Goal: Task Accomplishment & Management: Manage account settings

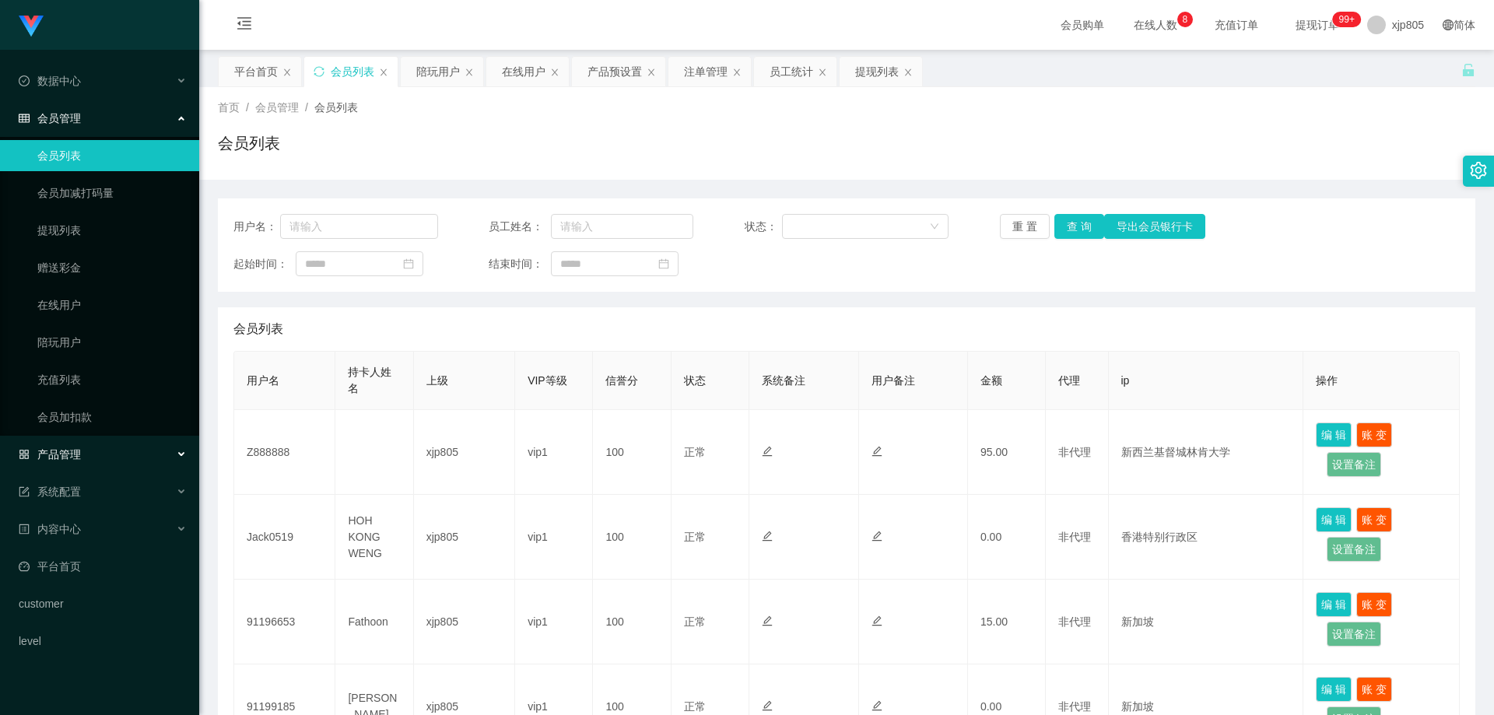
click at [89, 446] on div "产品管理" at bounding box center [99, 454] width 199 height 31
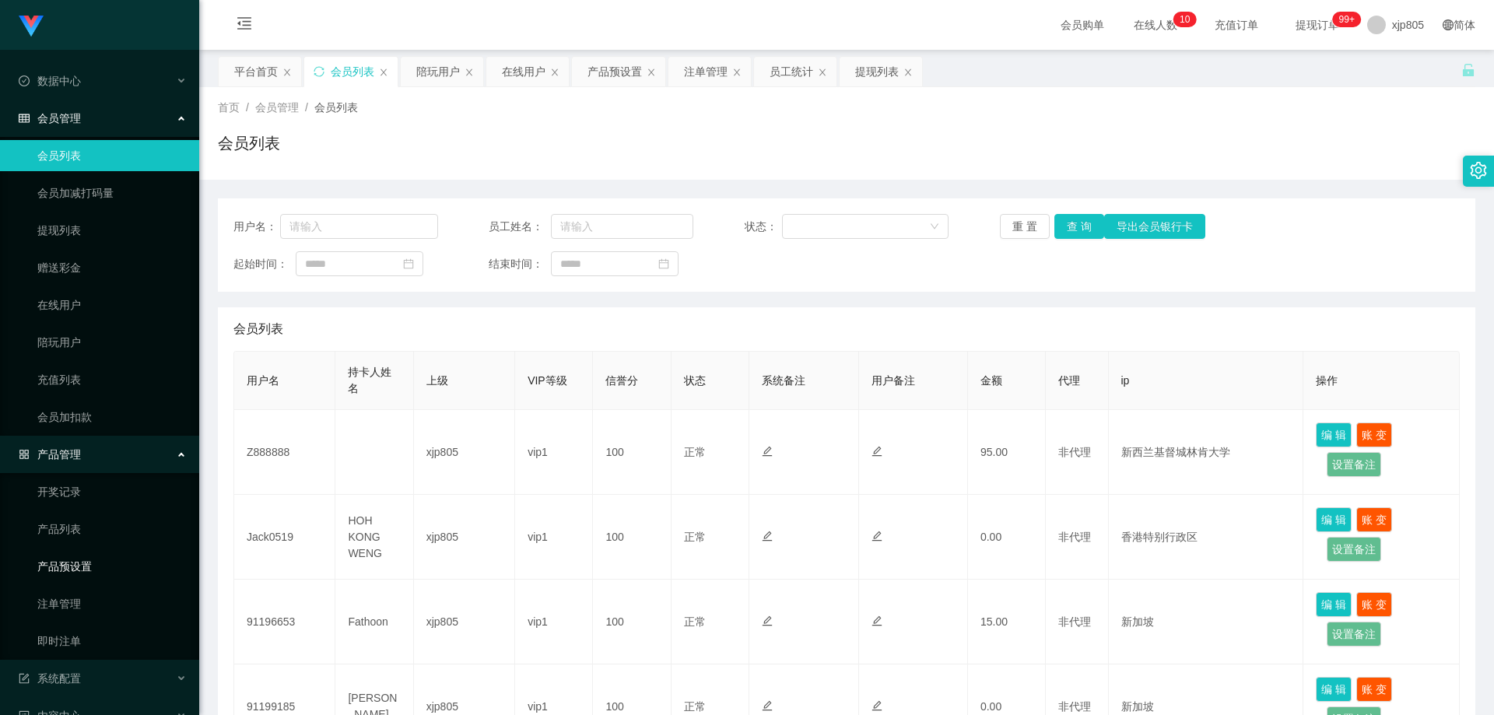
click at [95, 576] on link "产品预设置" at bounding box center [111, 566] width 149 height 31
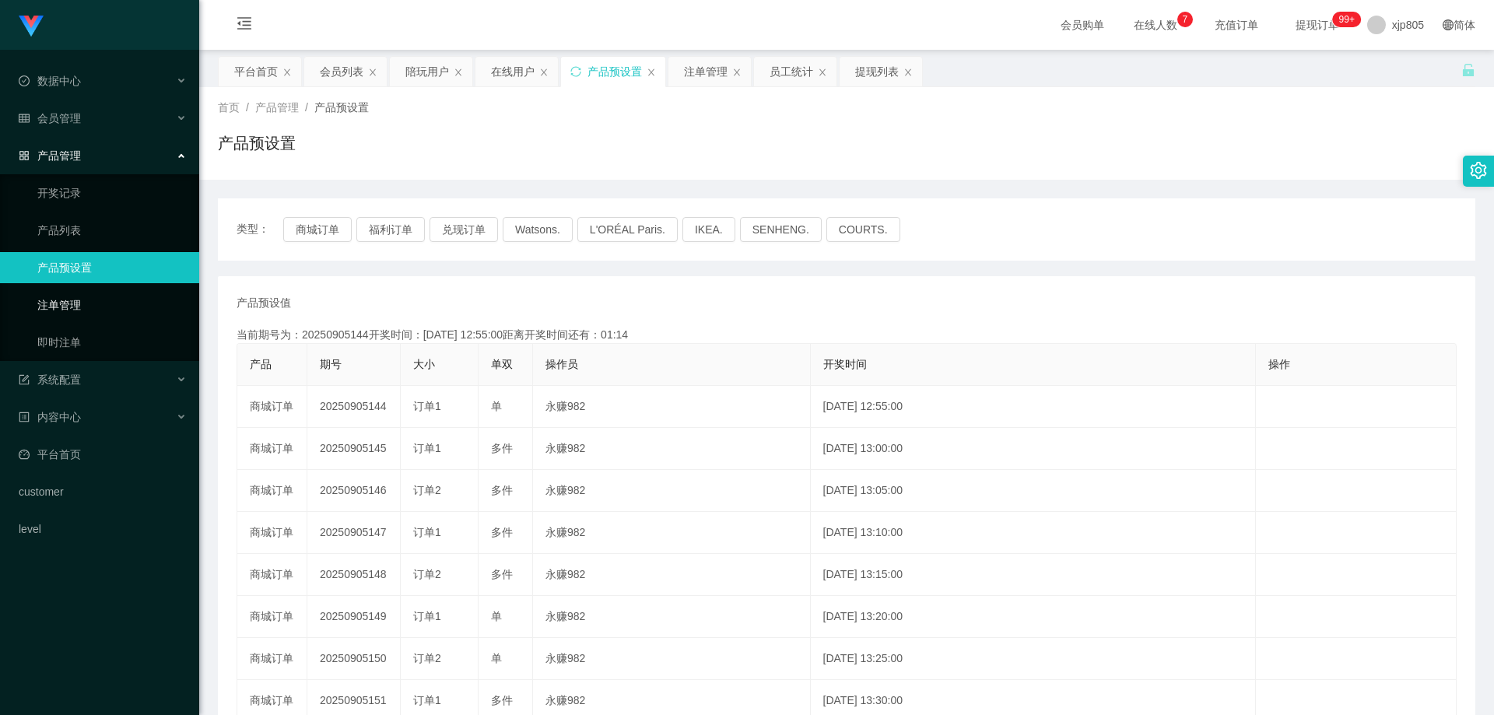
click at [89, 303] on link "注单管理" at bounding box center [111, 304] width 149 height 31
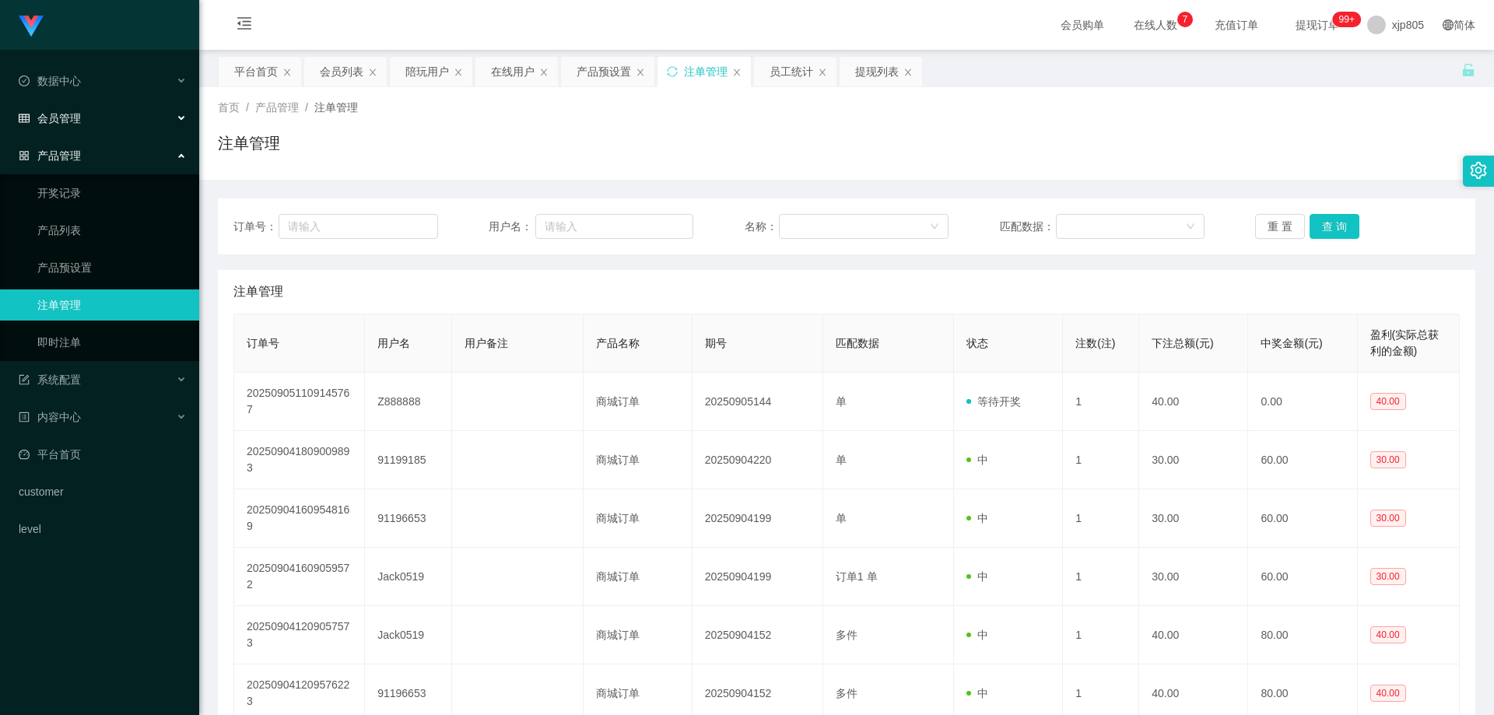
click at [85, 124] on div "会员管理" at bounding box center [99, 118] width 199 height 31
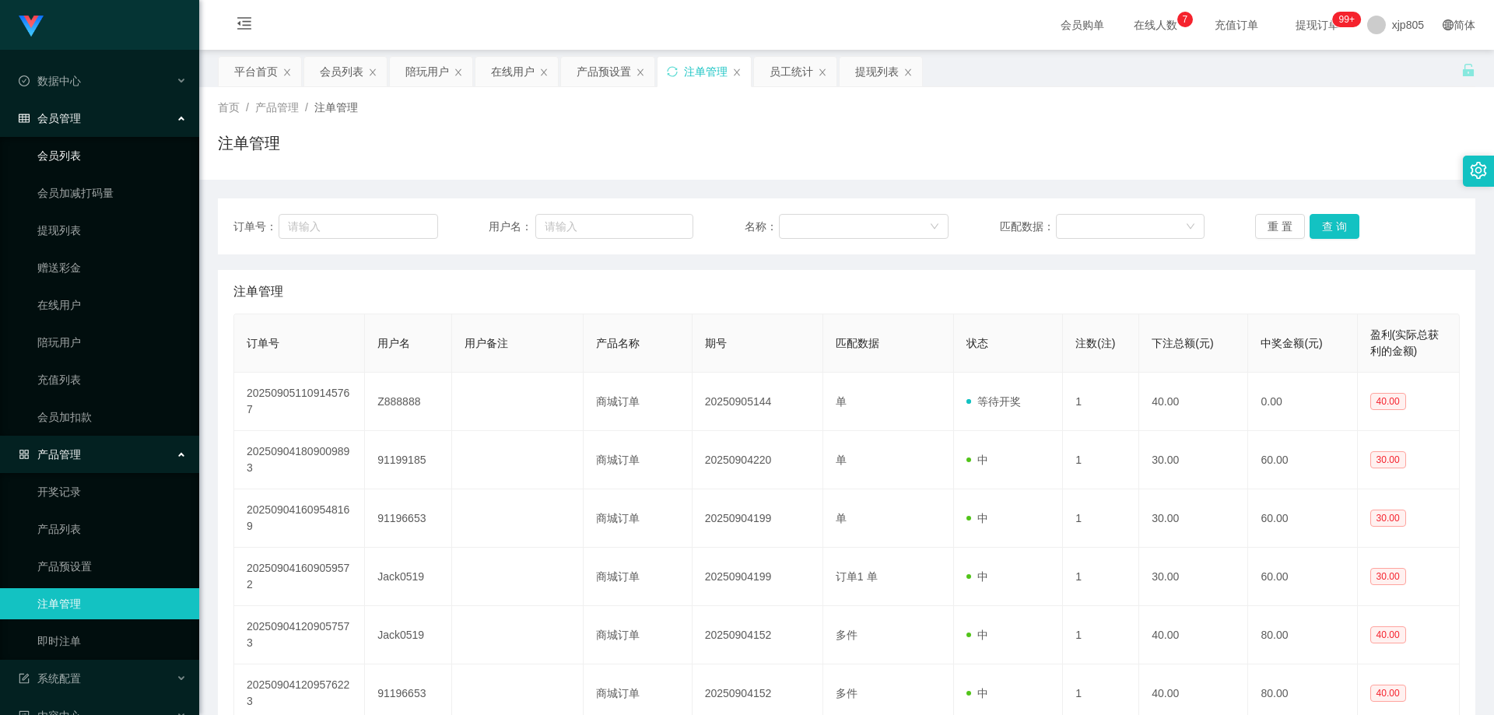
click at [82, 152] on link "会员列表" at bounding box center [111, 155] width 149 height 31
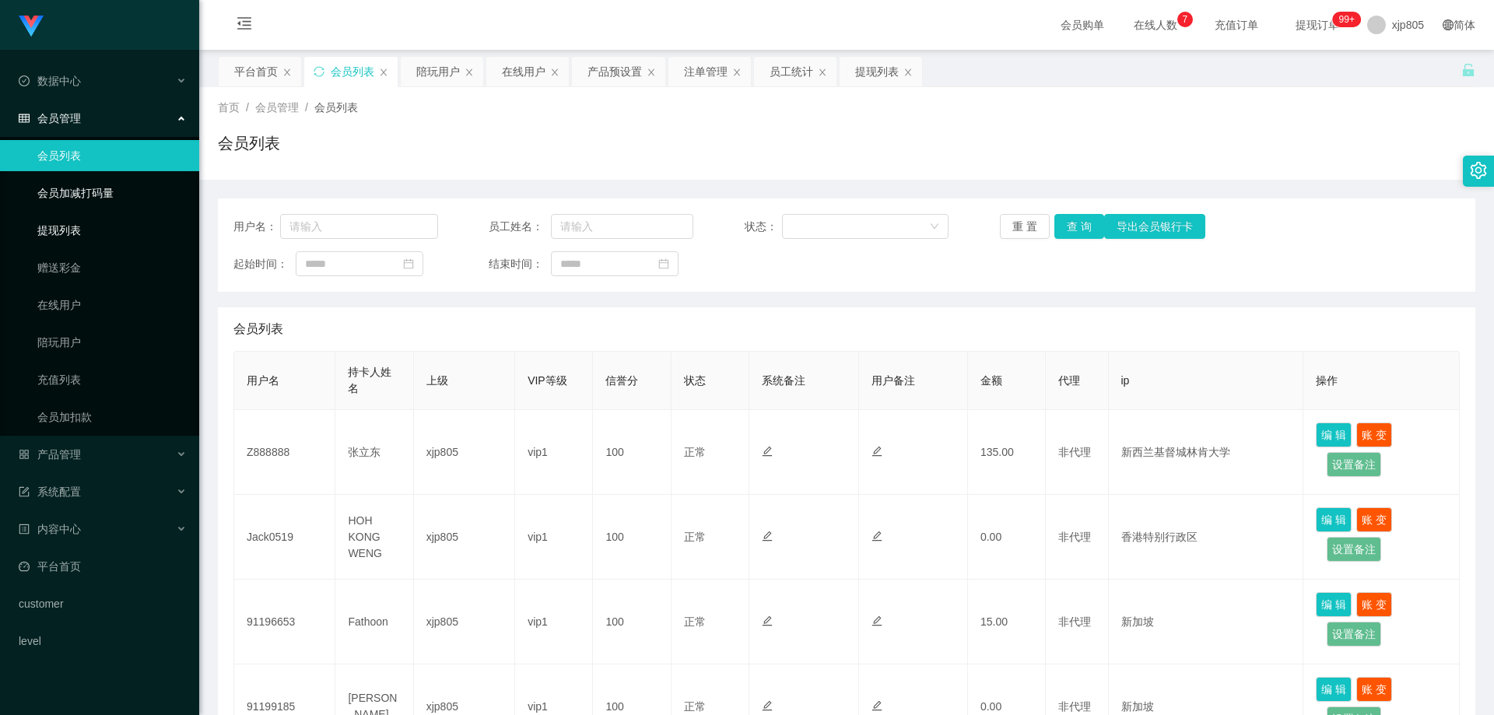
drag, startPoint x: 44, startPoint y: 226, endPoint x: 96, endPoint y: 203, distance: 56.4
click at [44, 226] on link "提现列表" at bounding box center [111, 230] width 149 height 31
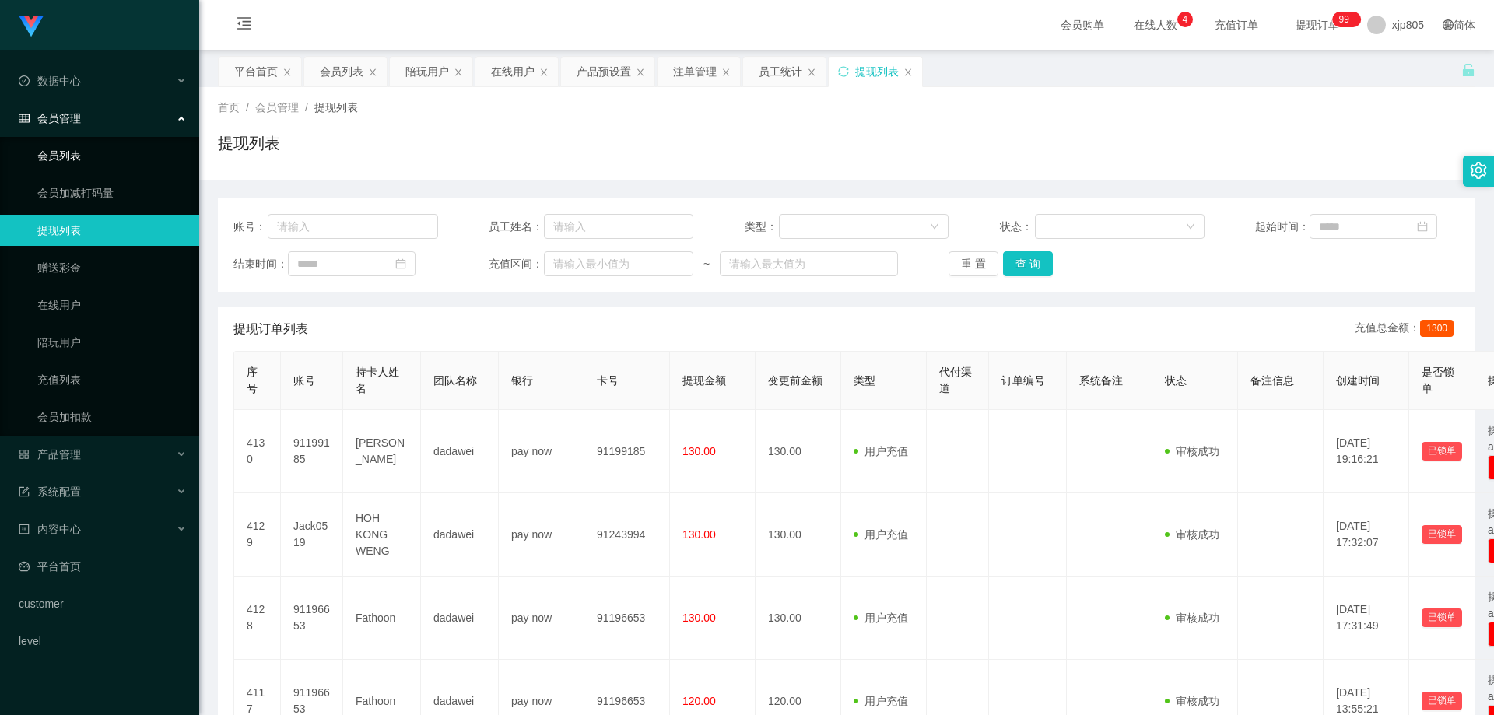
click at [101, 156] on link "会员列表" at bounding box center [111, 155] width 149 height 31
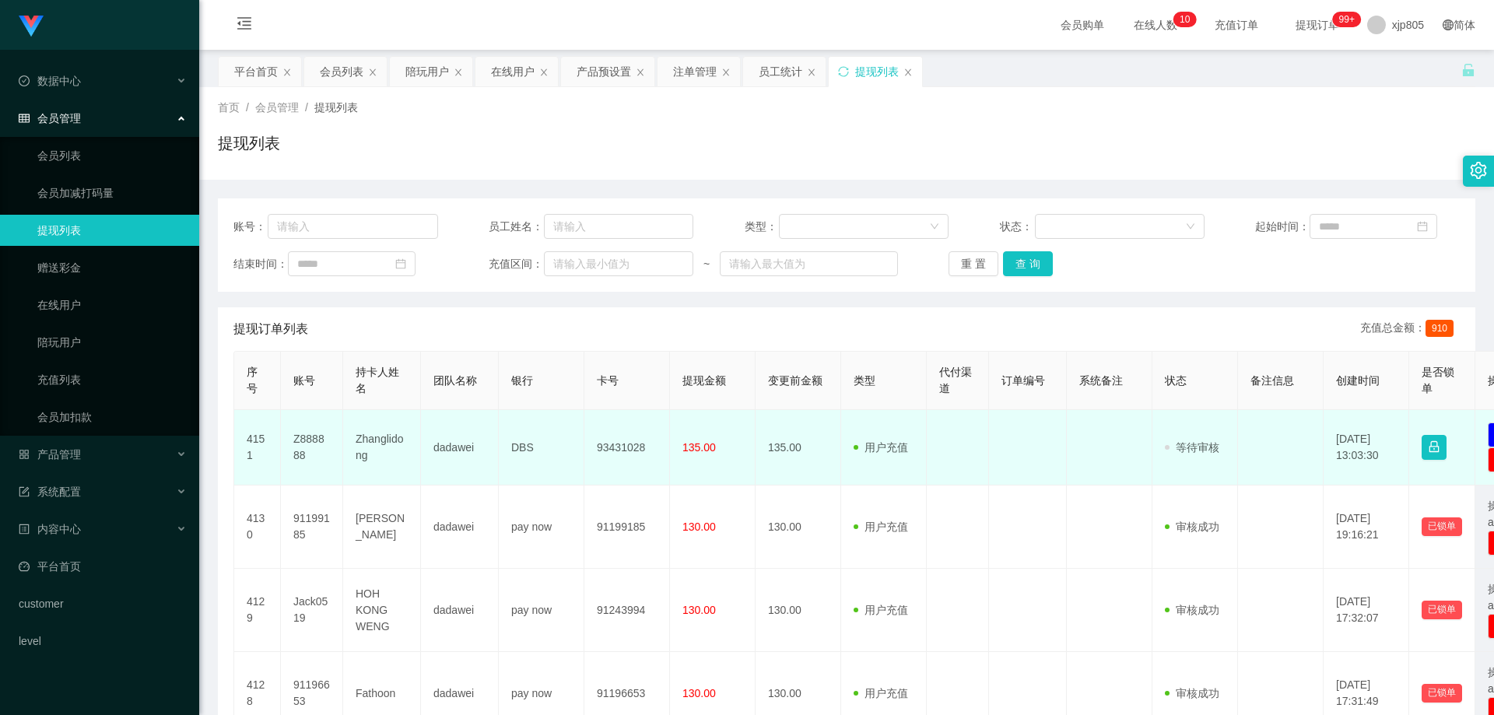
click at [317, 440] on td "Z888888" at bounding box center [312, 447] width 62 height 75
copy td "Z888888"
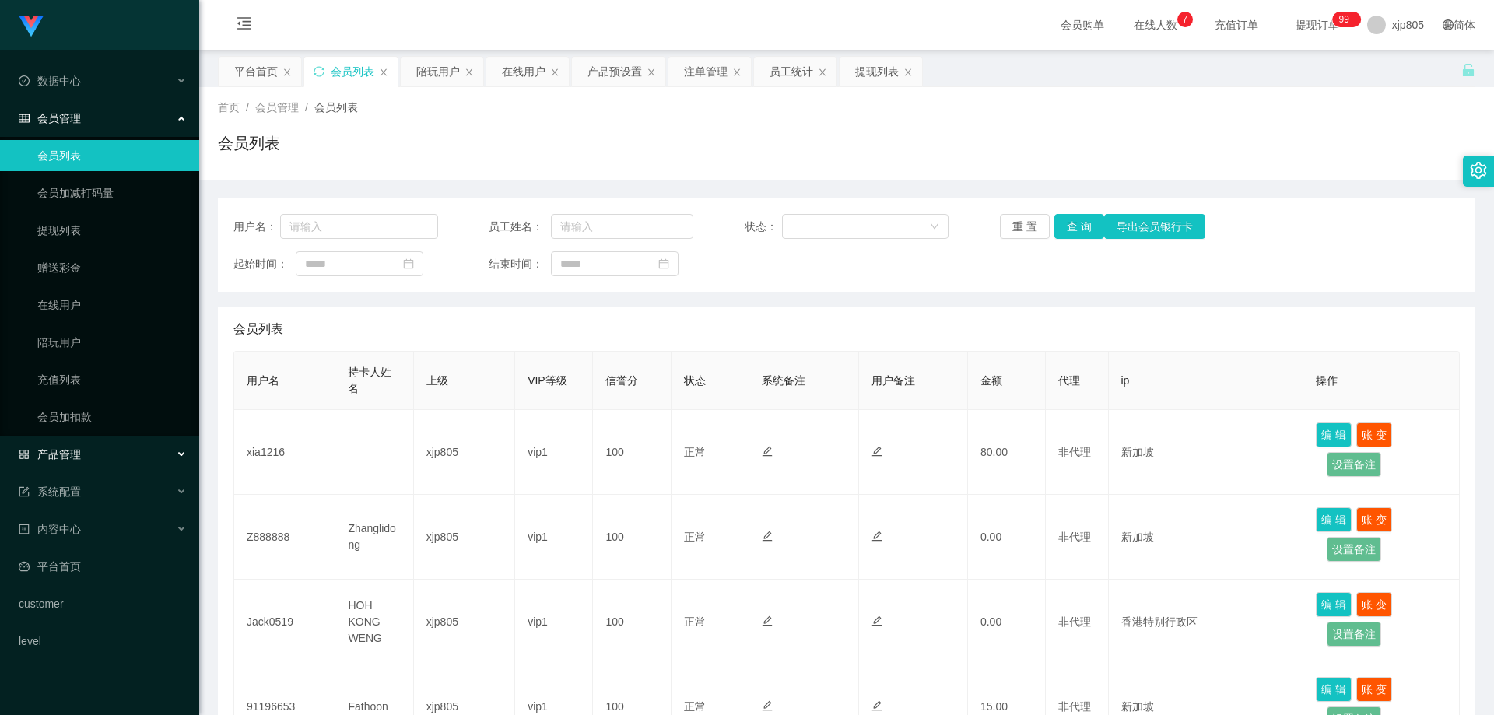
click at [92, 452] on div "产品管理" at bounding box center [99, 454] width 199 height 31
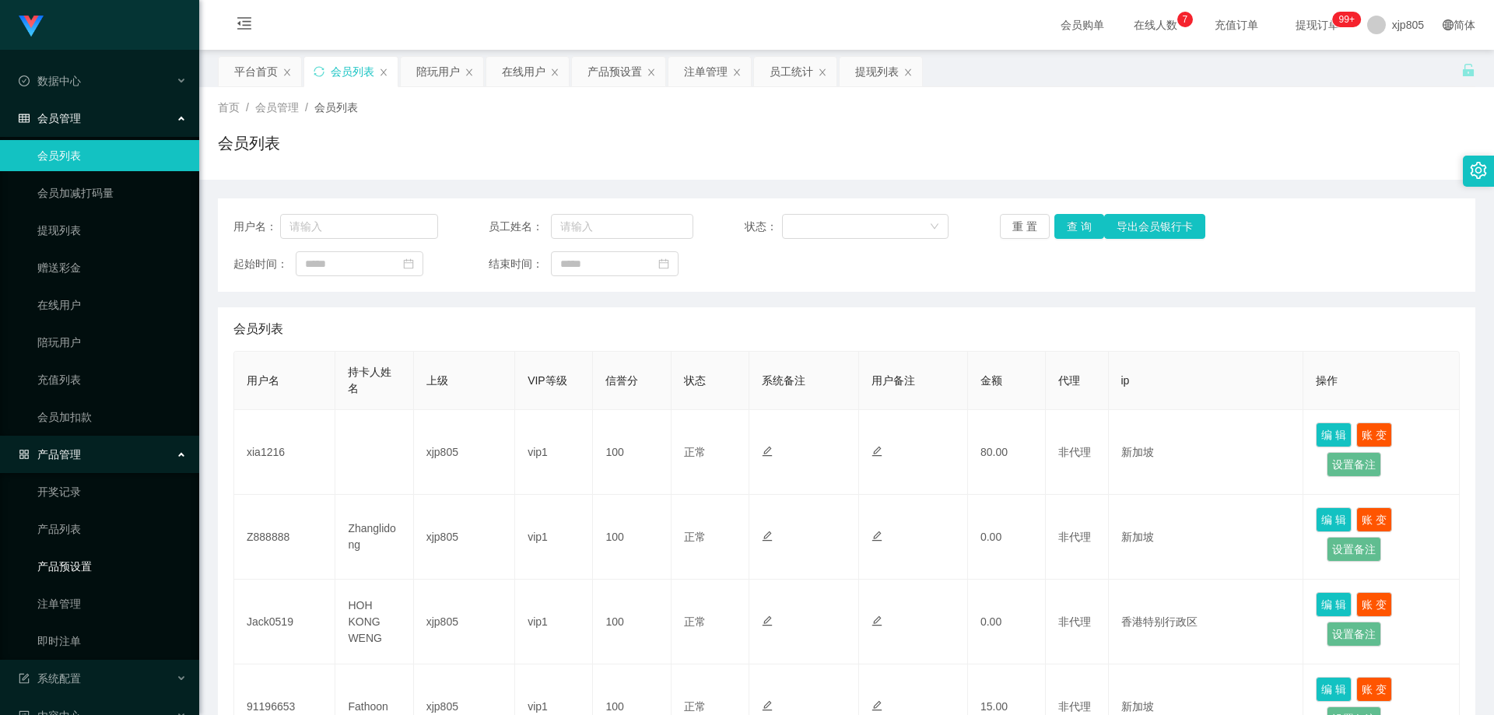
click at [76, 557] on link "产品预设置" at bounding box center [111, 566] width 149 height 31
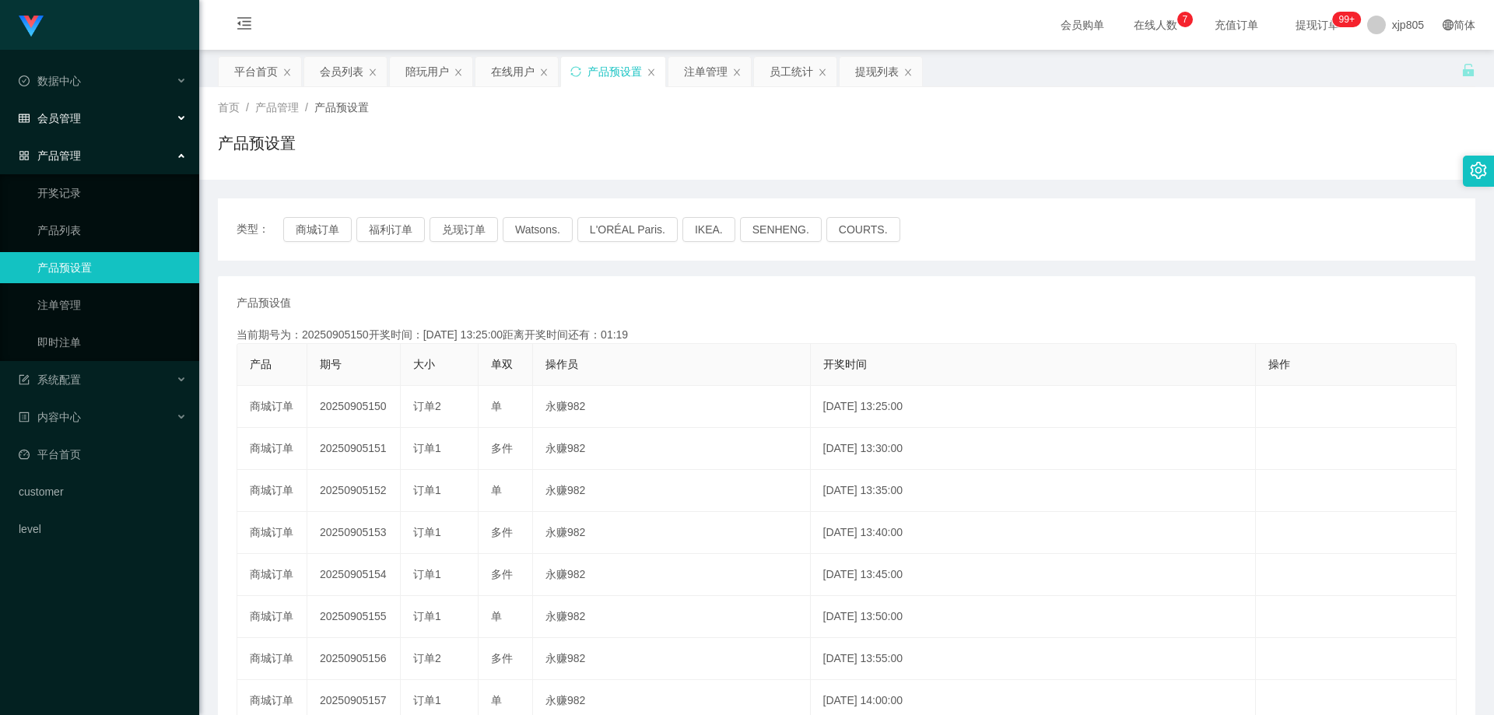
click at [84, 125] on div "会员管理" at bounding box center [99, 118] width 199 height 31
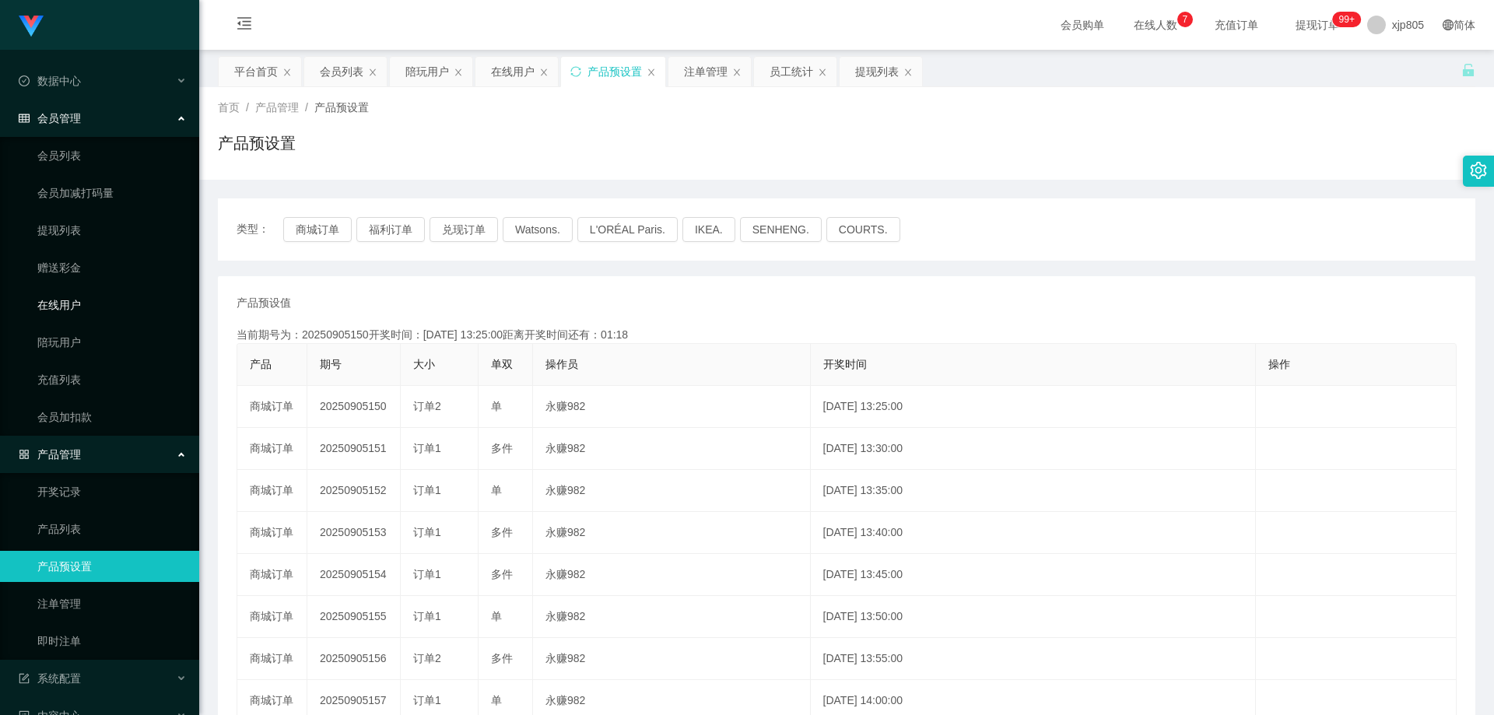
click at [82, 308] on link "在线用户" at bounding box center [111, 304] width 149 height 31
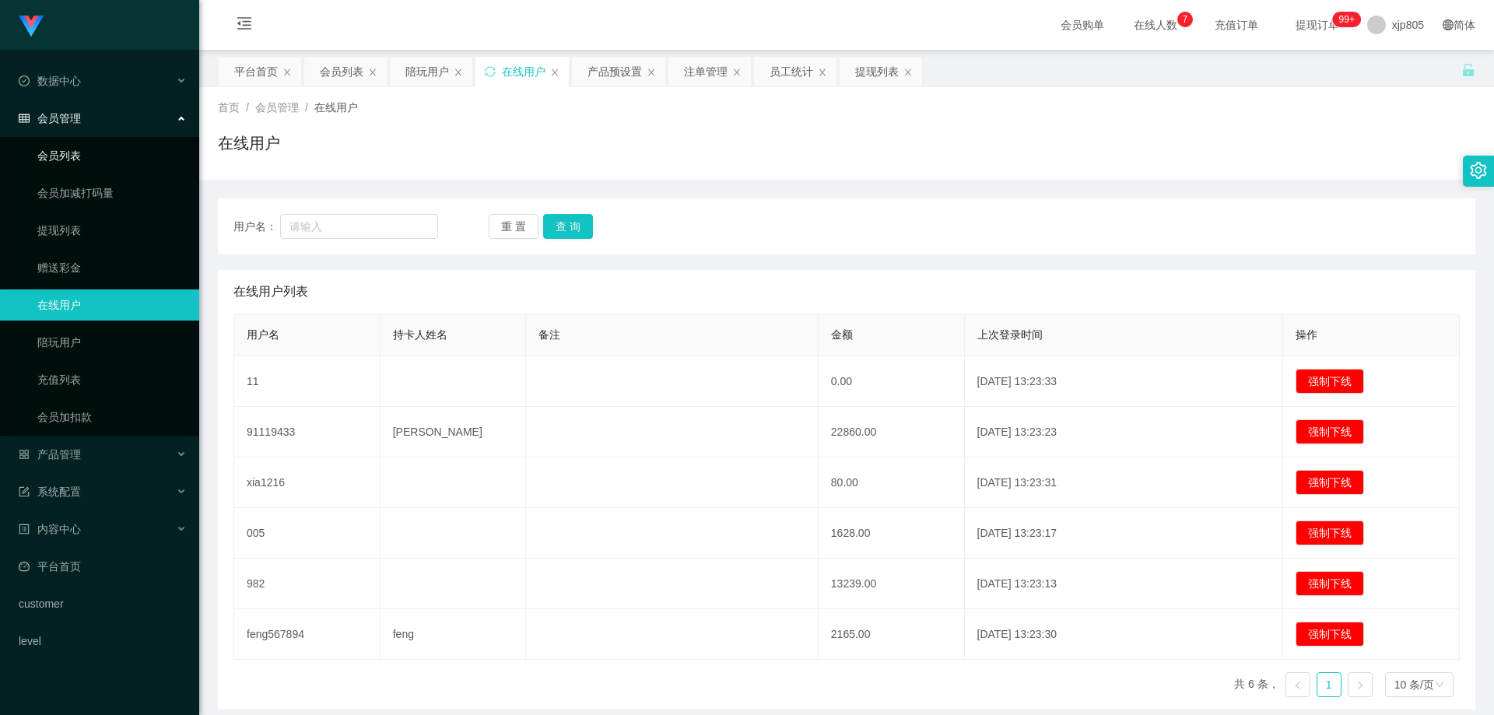
click at [61, 152] on link "会员列表" at bounding box center [111, 155] width 149 height 31
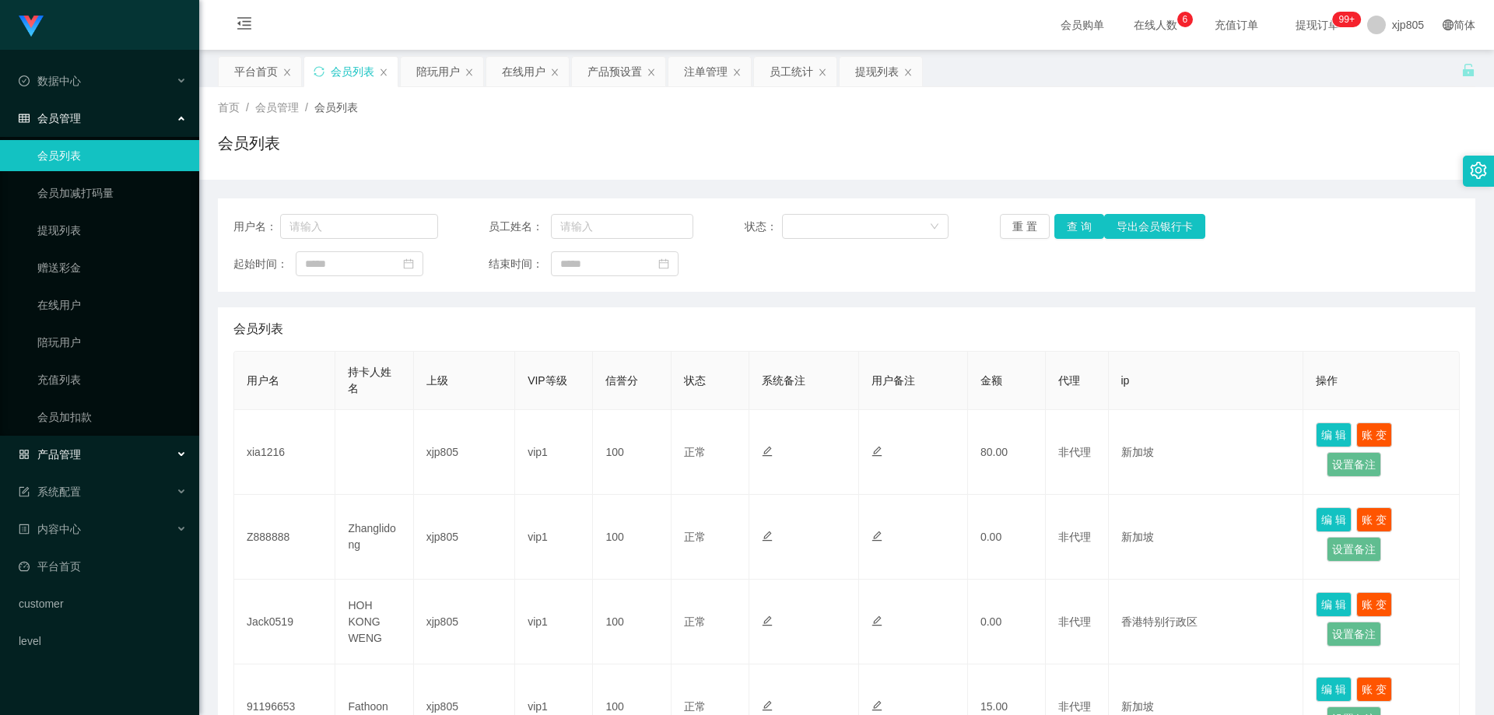
click at [59, 455] on span "产品管理" at bounding box center [50, 454] width 62 height 12
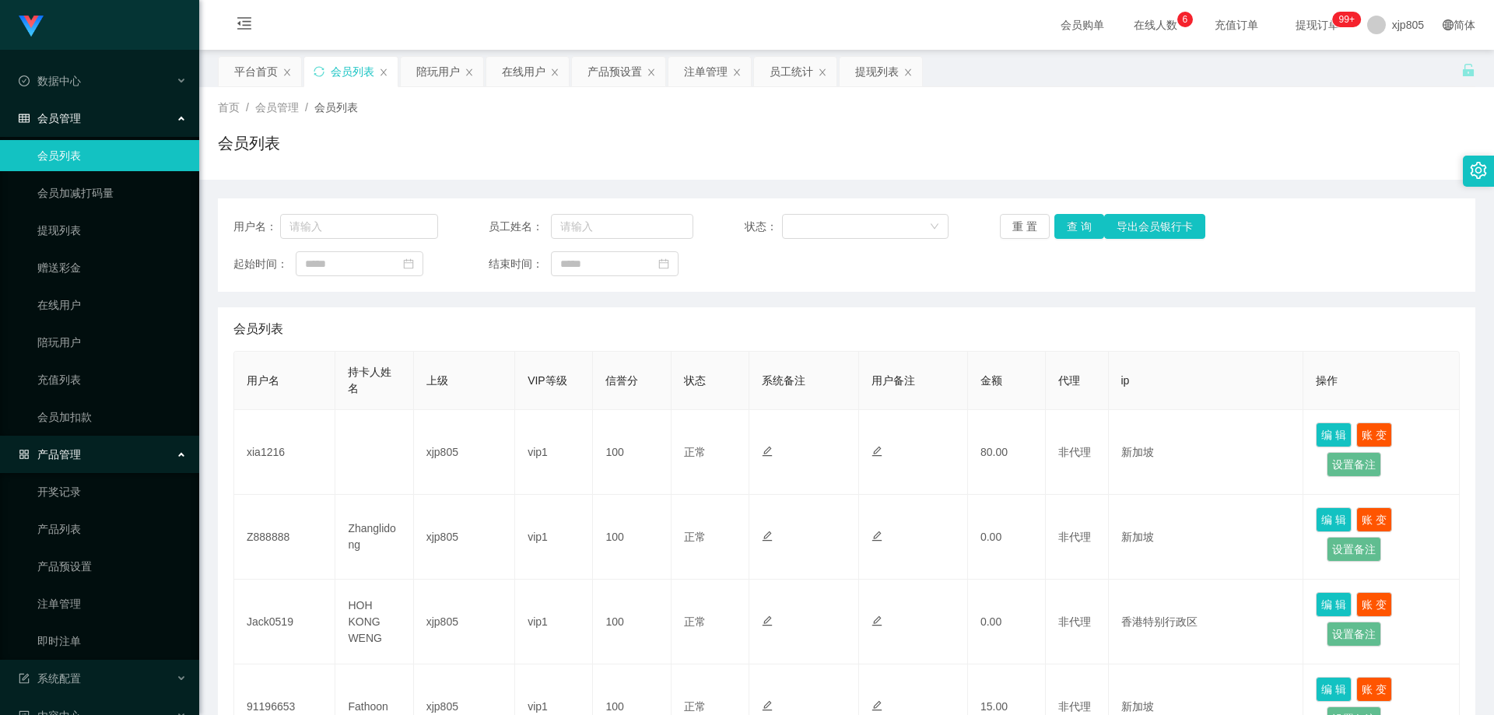
click at [84, 587] on ul "开奖记录 产品列表 产品预设置 注单管理 即时注单" at bounding box center [99, 566] width 199 height 187
click at [79, 594] on link "注单管理" at bounding box center [111, 603] width 149 height 31
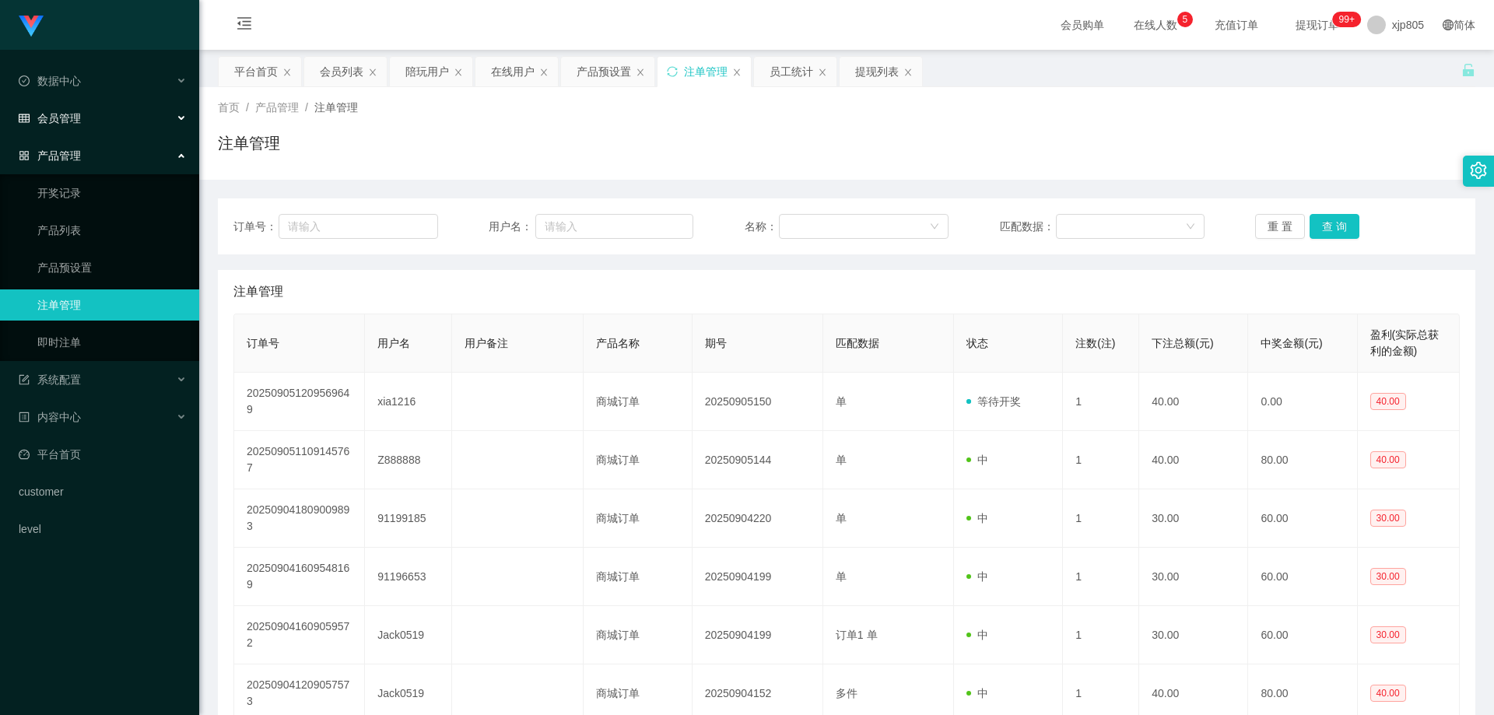
click at [78, 112] on span "会员管理" at bounding box center [50, 118] width 62 height 12
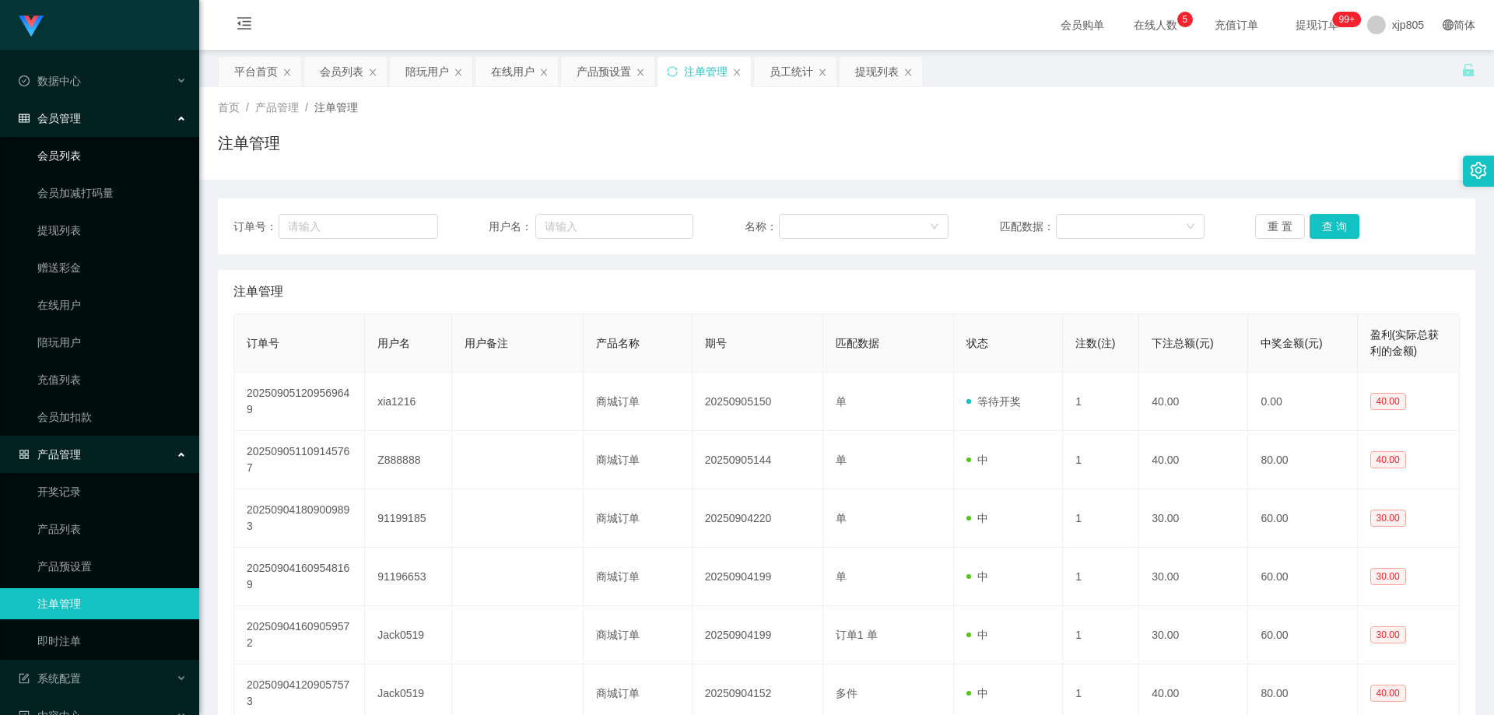
click at [82, 145] on link "会员列表" at bounding box center [111, 155] width 149 height 31
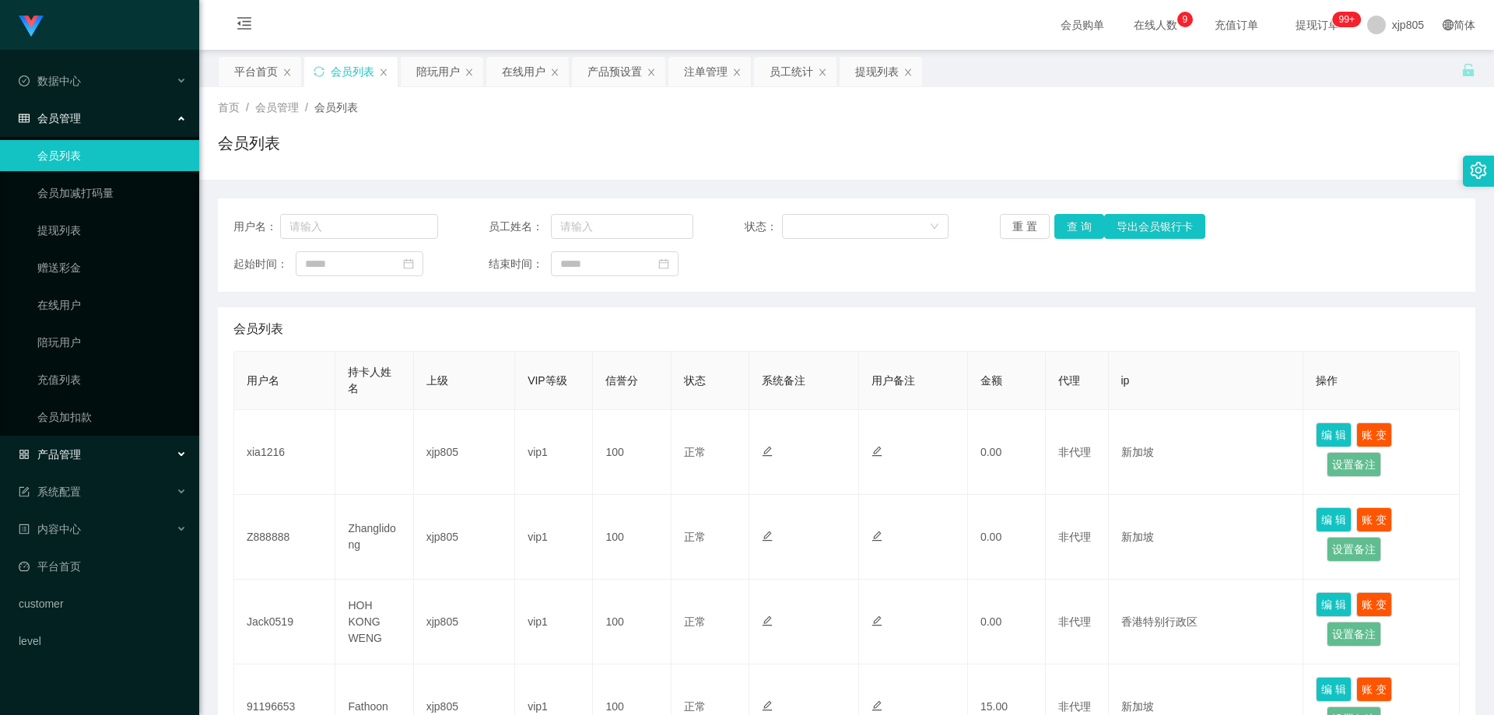
click at [66, 445] on div "产品管理" at bounding box center [99, 454] width 199 height 31
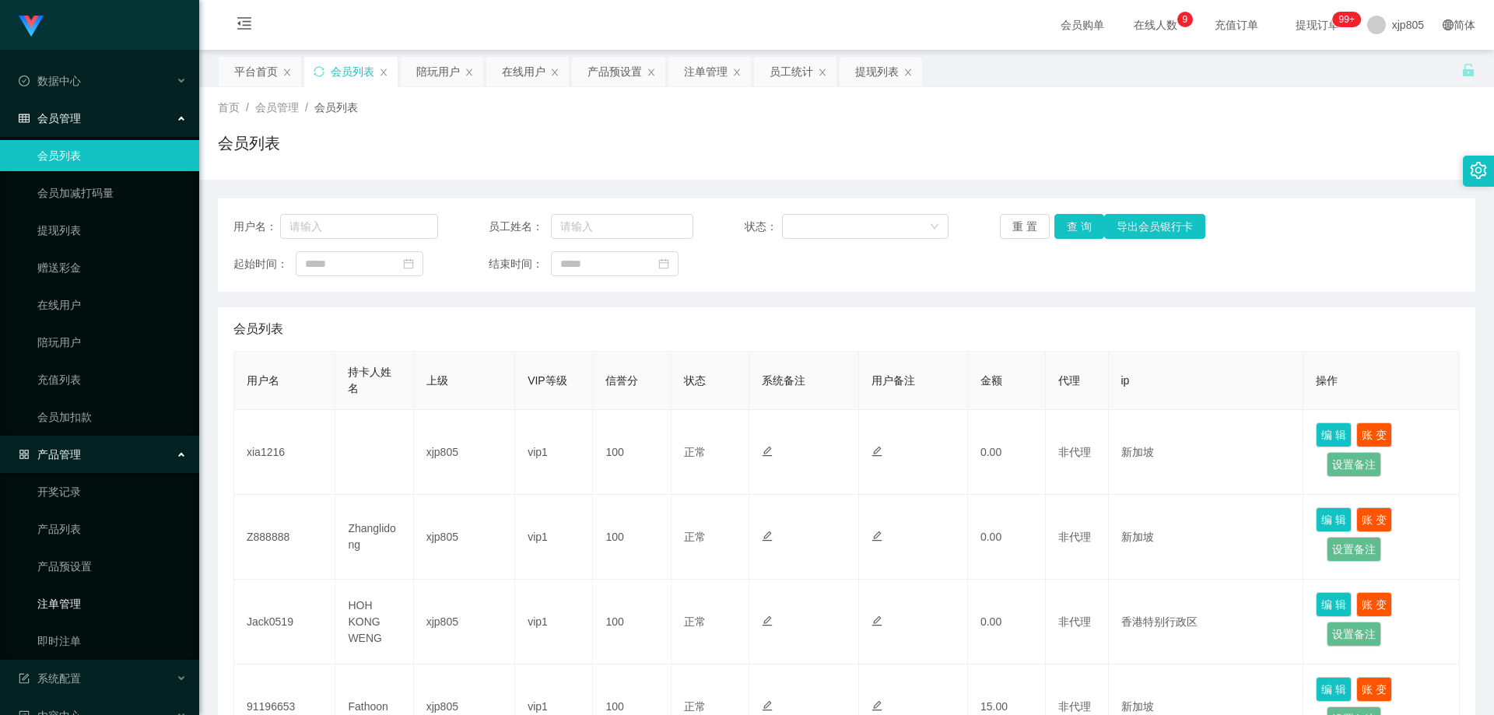
click at [75, 600] on link "注单管理" at bounding box center [111, 603] width 149 height 31
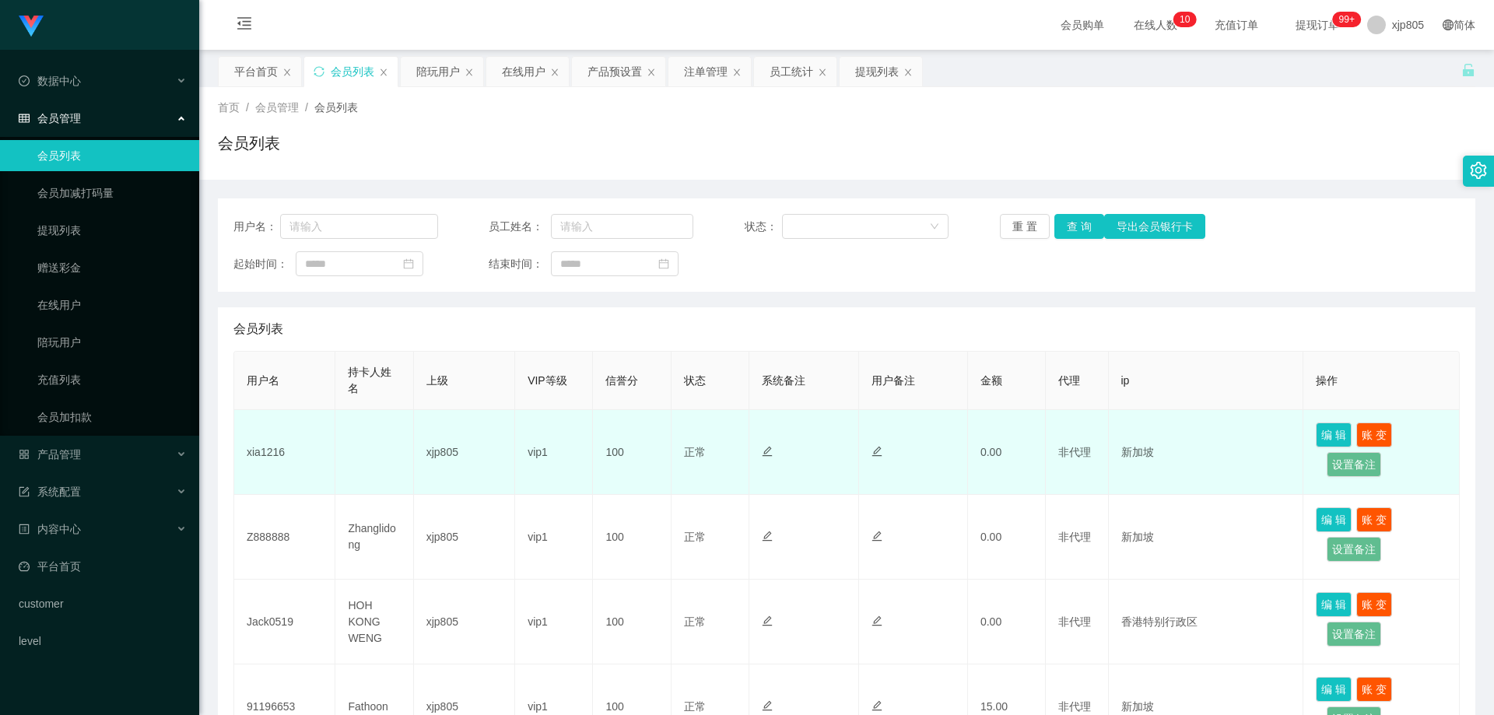
click at [268, 451] on td "xia1216" at bounding box center [284, 452] width 101 height 85
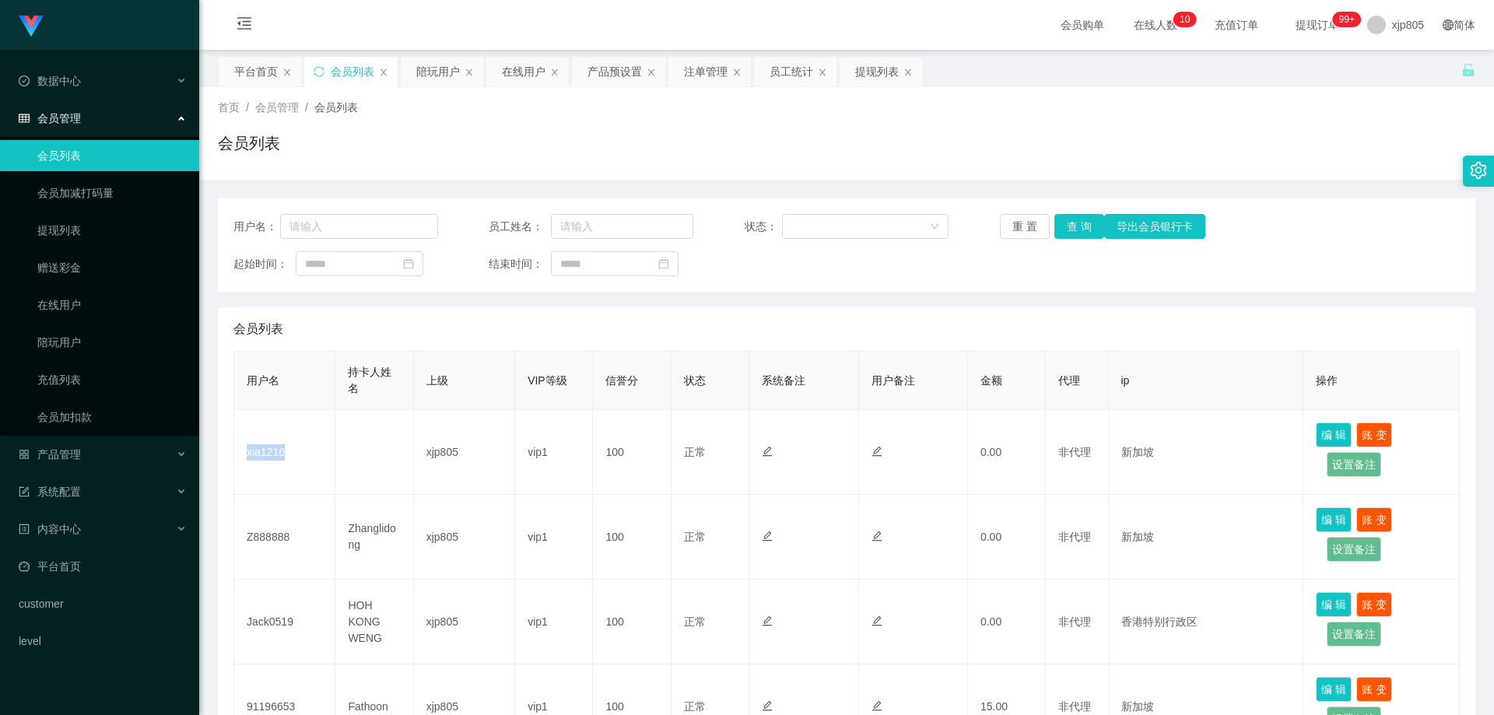
copy td "xia1216"
click at [71, 459] on span "产品管理" at bounding box center [50, 454] width 62 height 12
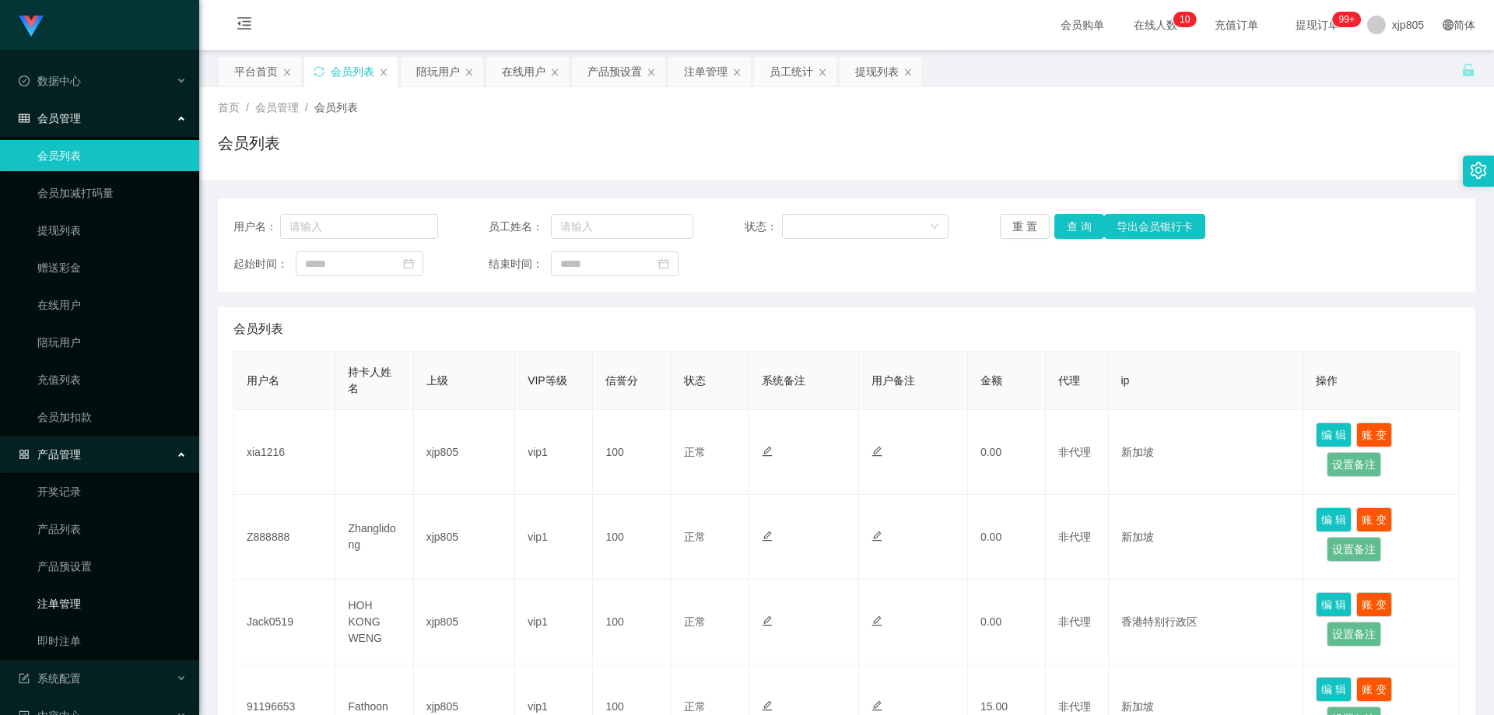
click at [78, 597] on link "注单管理" at bounding box center [111, 603] width 149 height 31
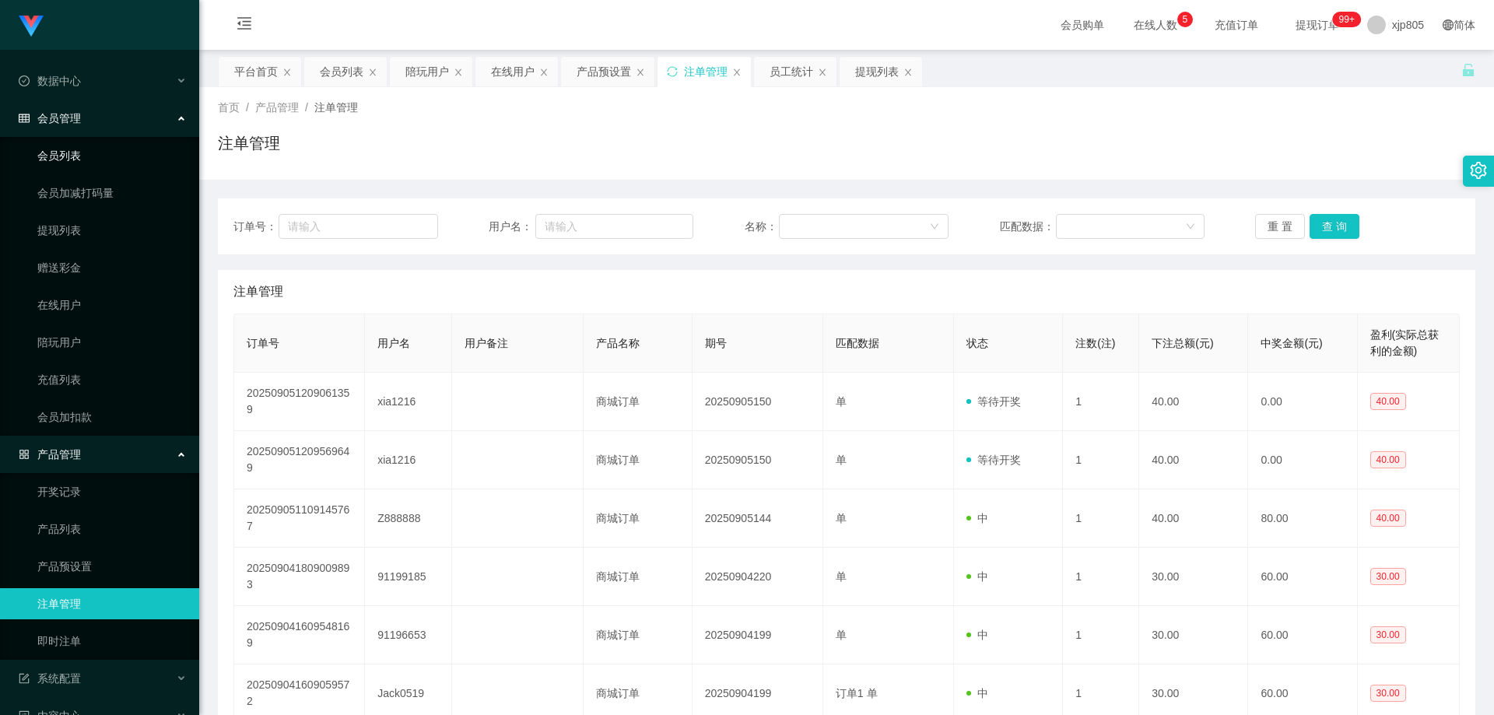
click at [90, 157] on link "会员列表" at bounding box center [111, 155] width 149 height 31
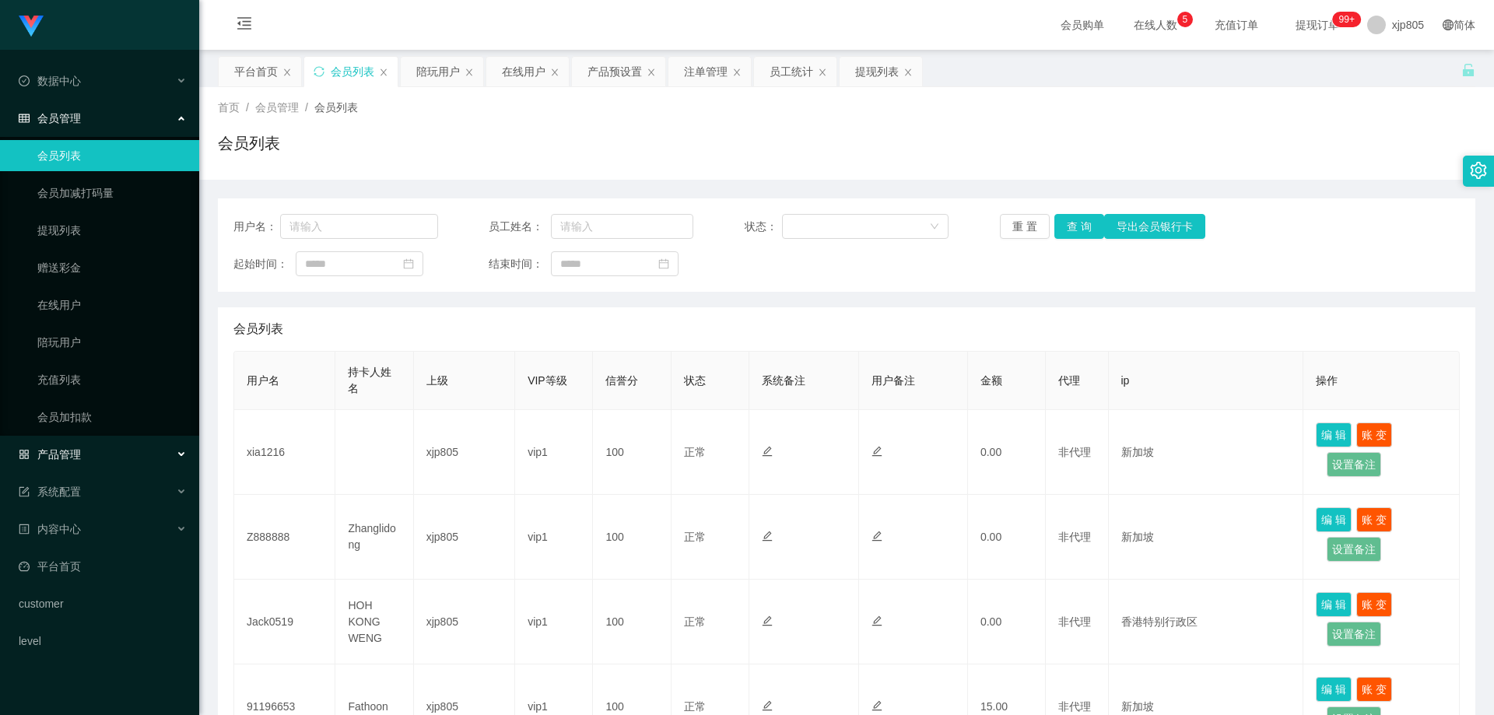
click at [71, 464] on div "产品管理" at bounding box center [99, 454] width 199 height 31
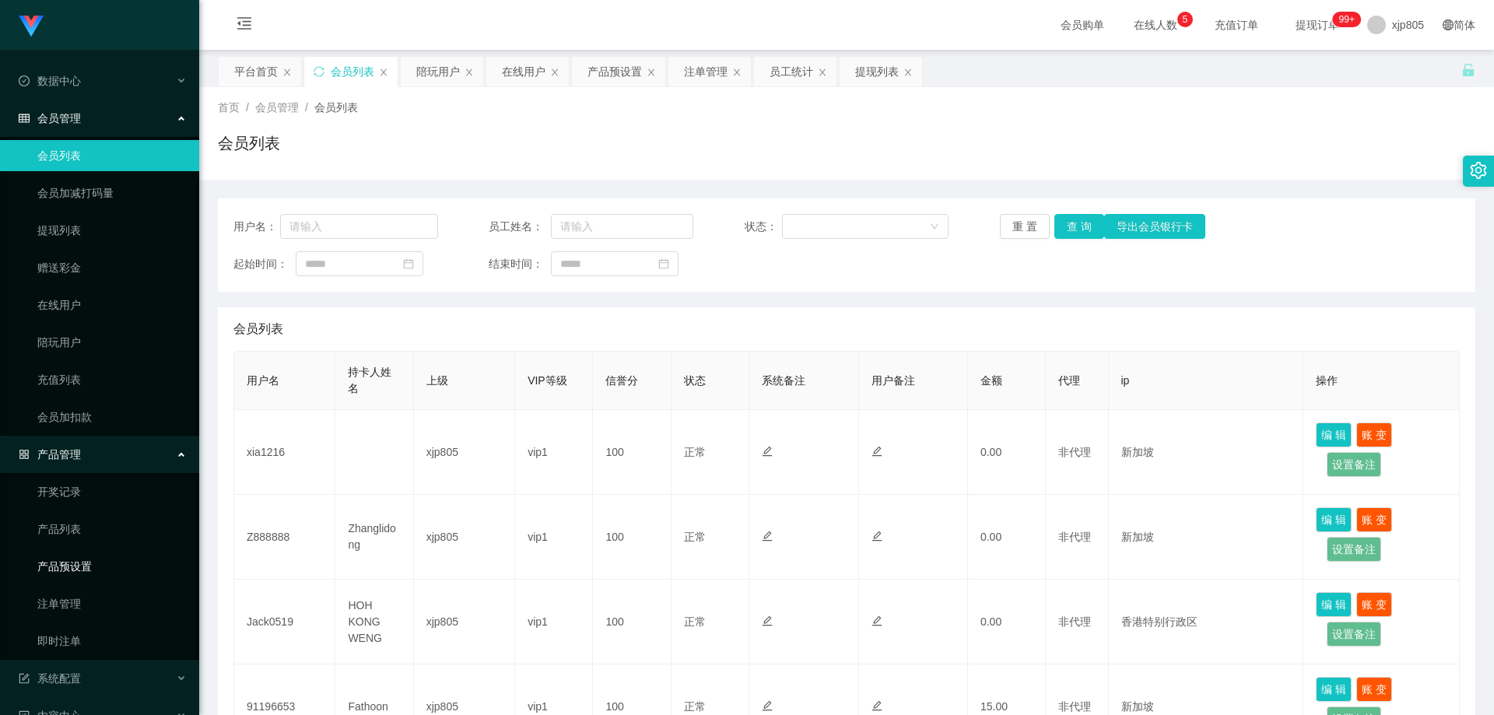
click at [91, 573] on link "产品预设置" at bounding box center [111, 566] width 149 height 31
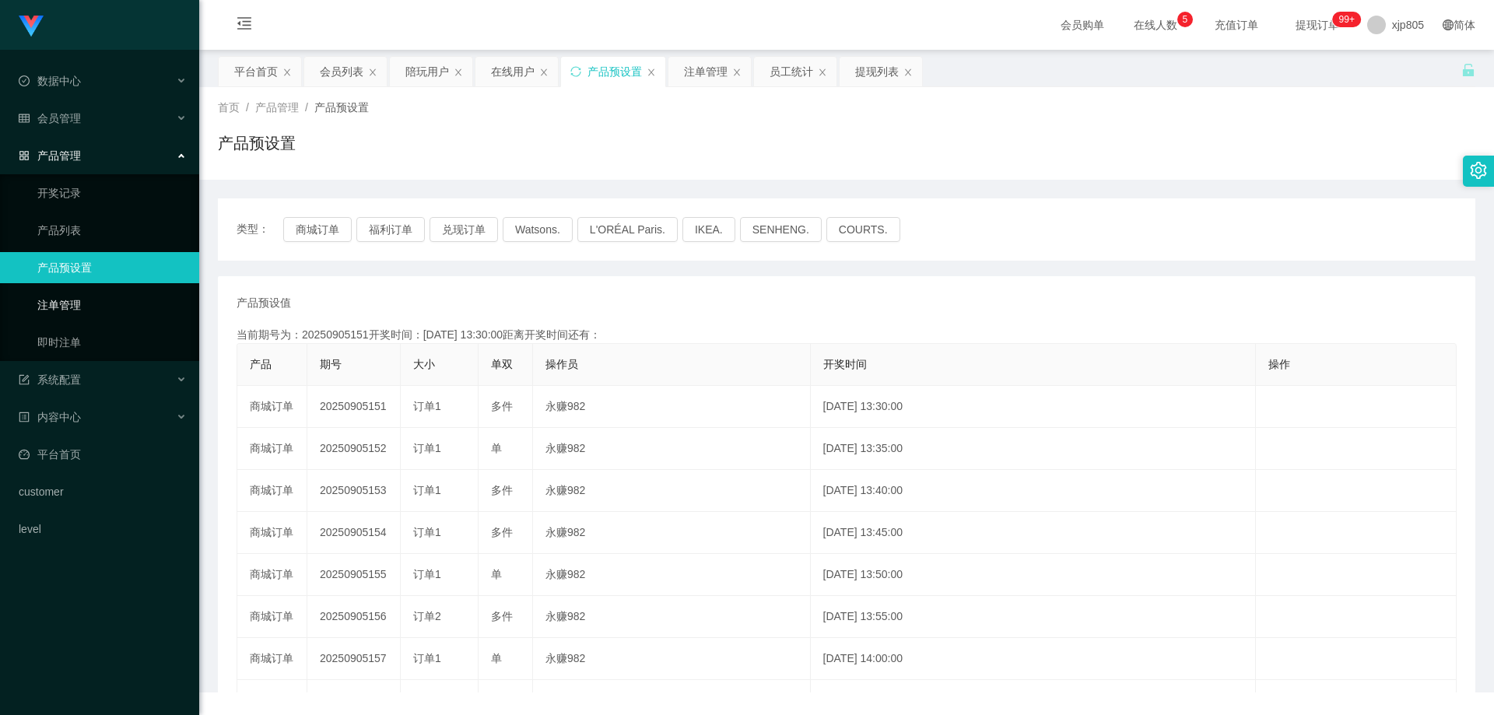
click at [87, 302] on link "注单管理" at bounding box center [111, 304] width 149 height 31
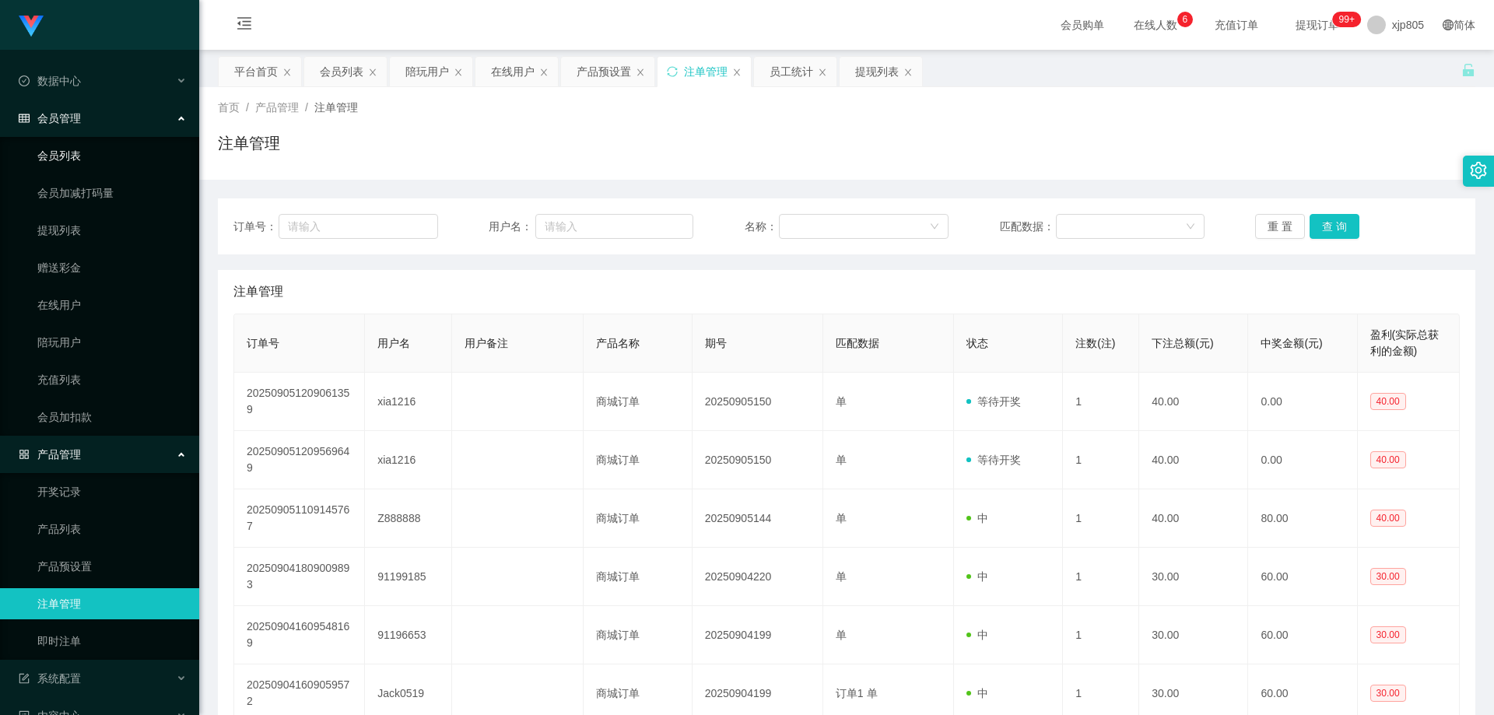
click at [89, 159] on link "会员列表" at bounding box center [111, 155] width 149 height 31
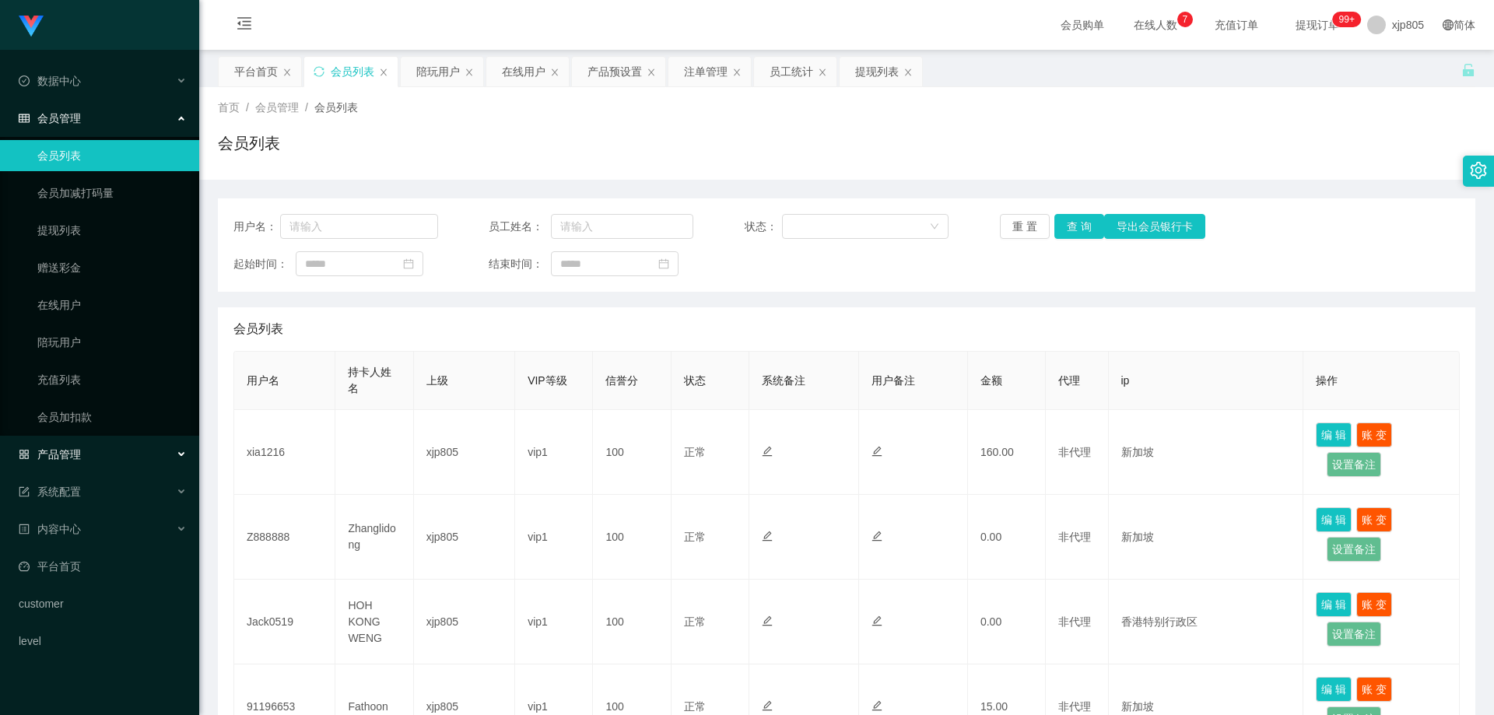
click at [131, 456] on div "产品管理" at bounding box center [99, 454] width 199 height 31
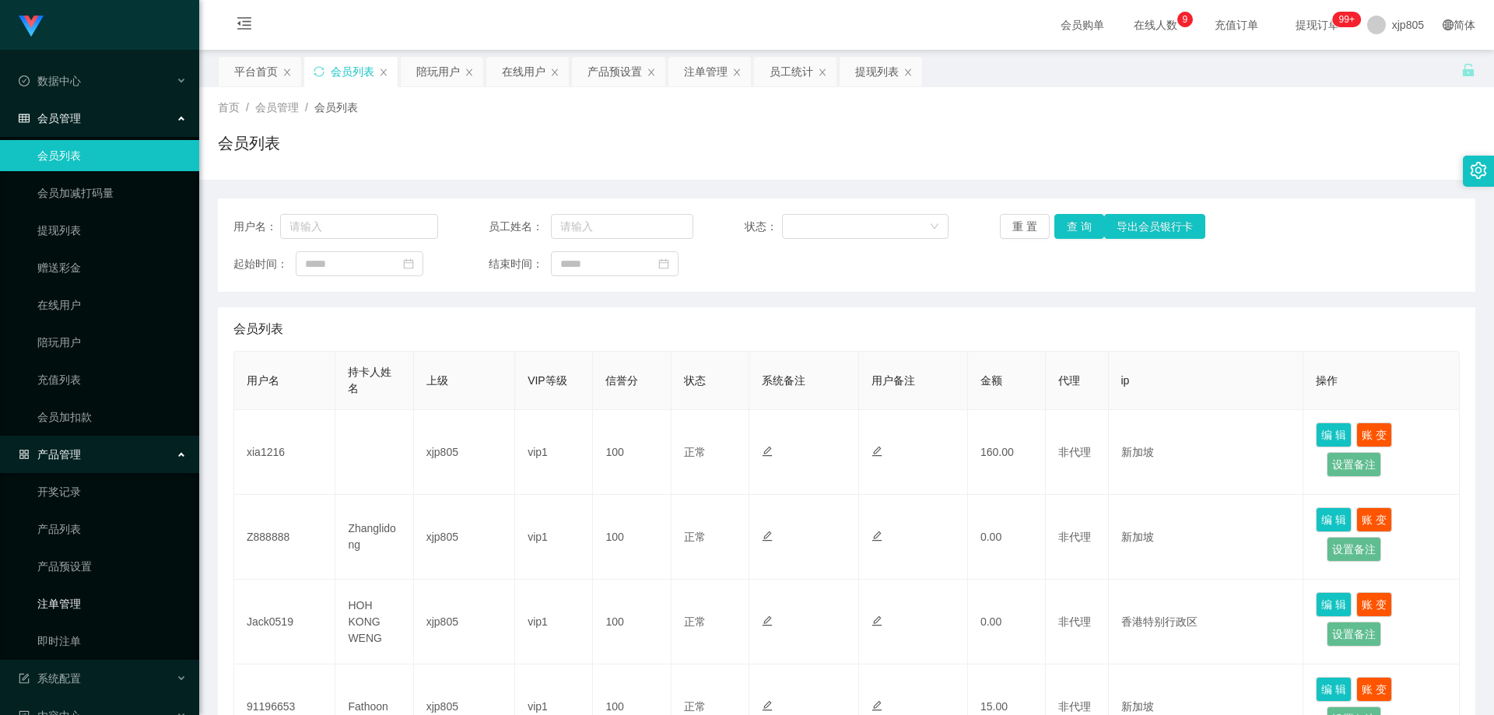
click at [107, 604] on link "注单管理" at bounding box center [111, 603] width 149 height 31
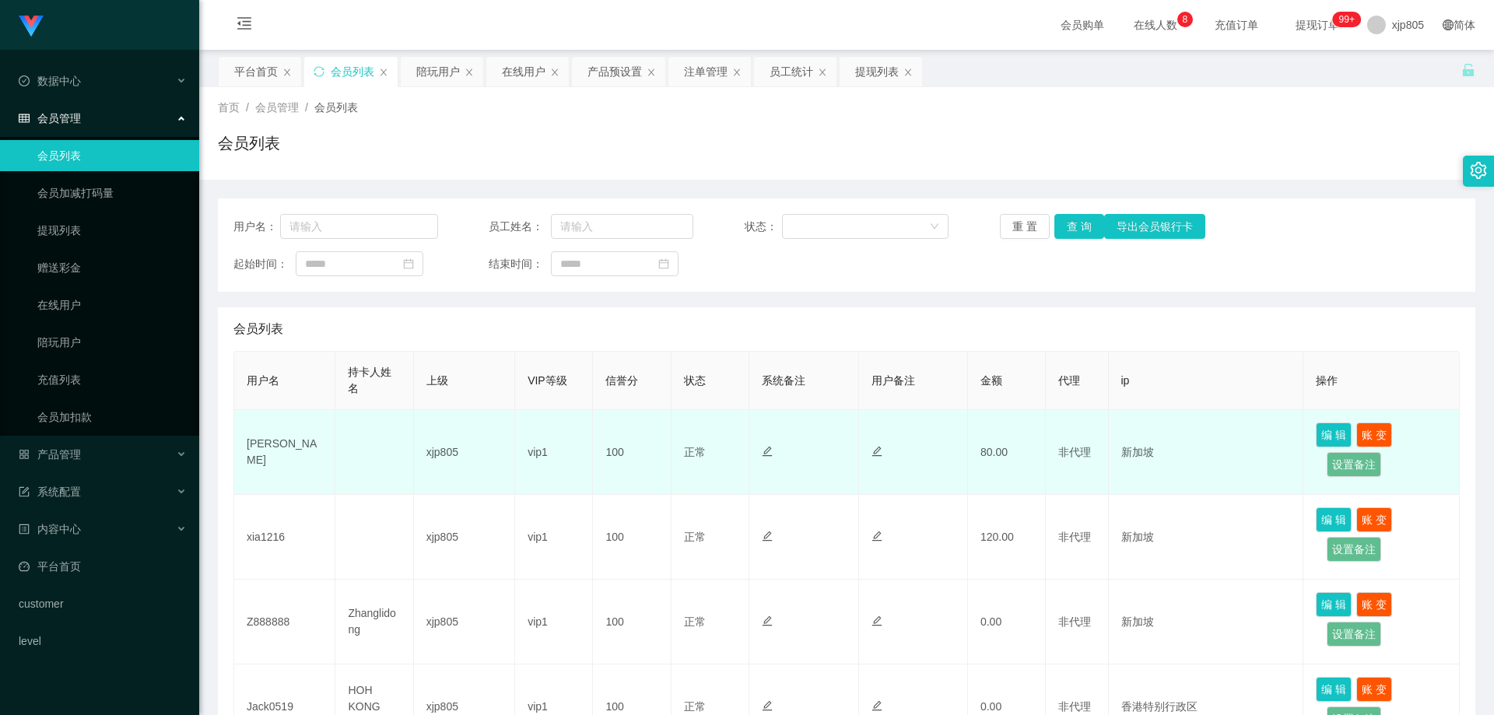
click at [254, 457] on td "[PERSON_NAME]" at bounding box center [284, 452] width 101 height 85
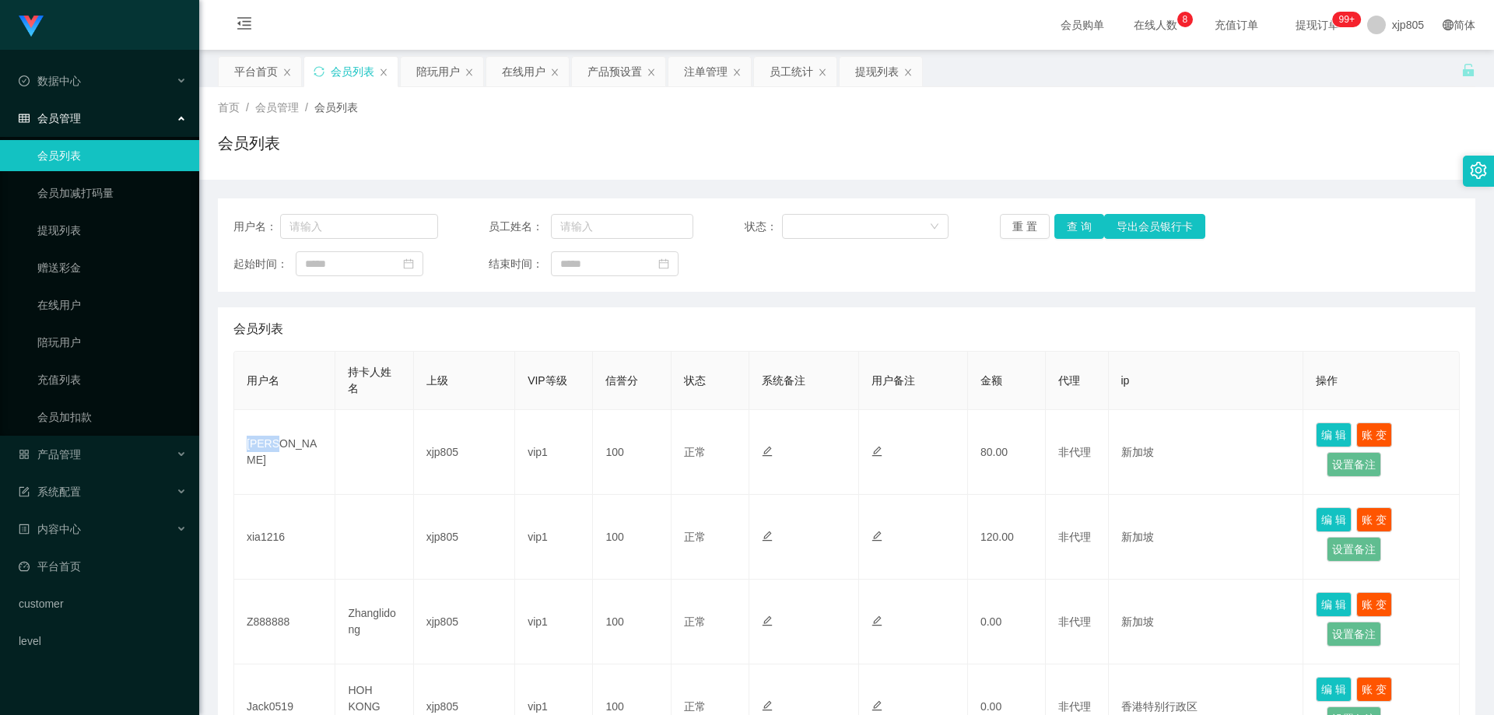
copy td "[PERSON_NAME]"
click at [98, 236] on link "提现列表" at bounding box center [111, 230] width 149 height 31
click at [75, 461] on span "产品管理" at bounding box center [50, 454] width 62 height 12
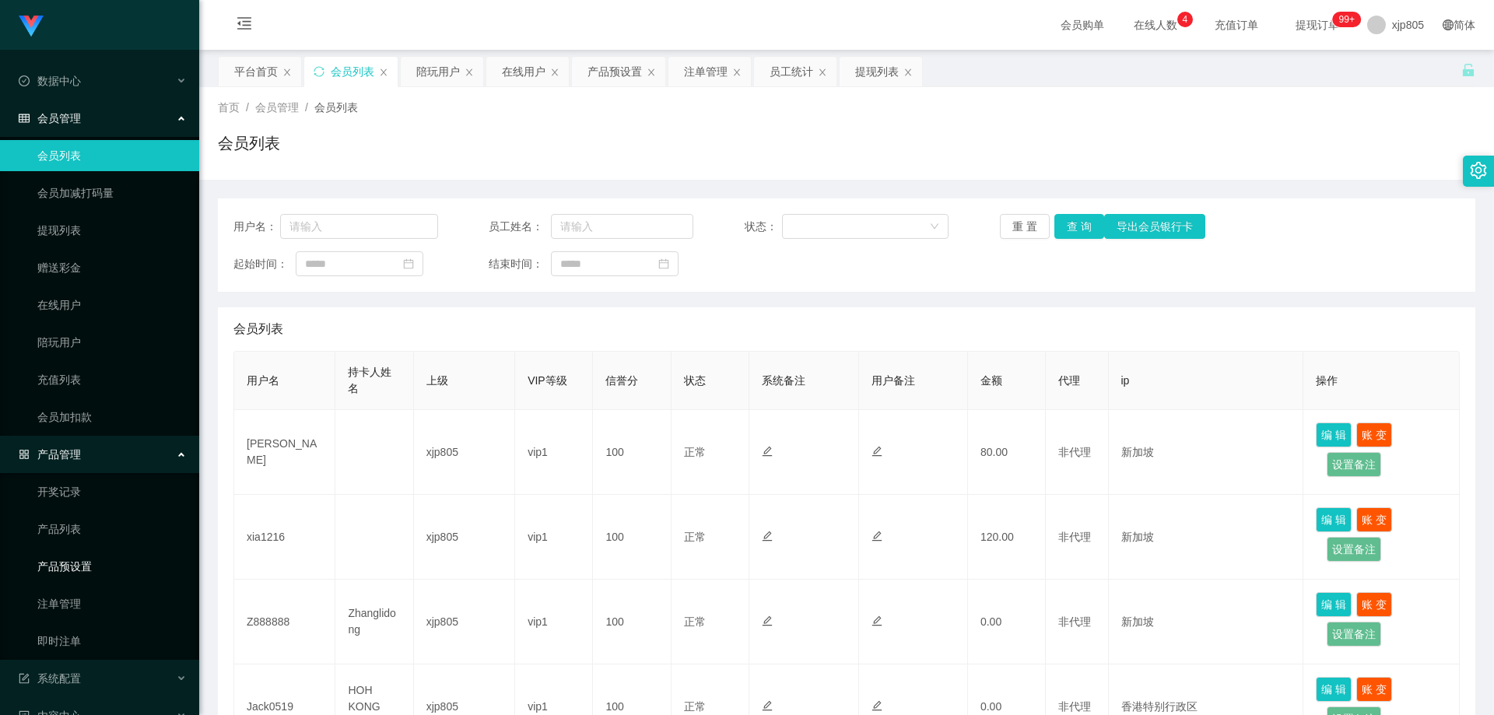
click at [86, 566] on link "产品预设置" at bounding box center [111, 566] width 149 height 31
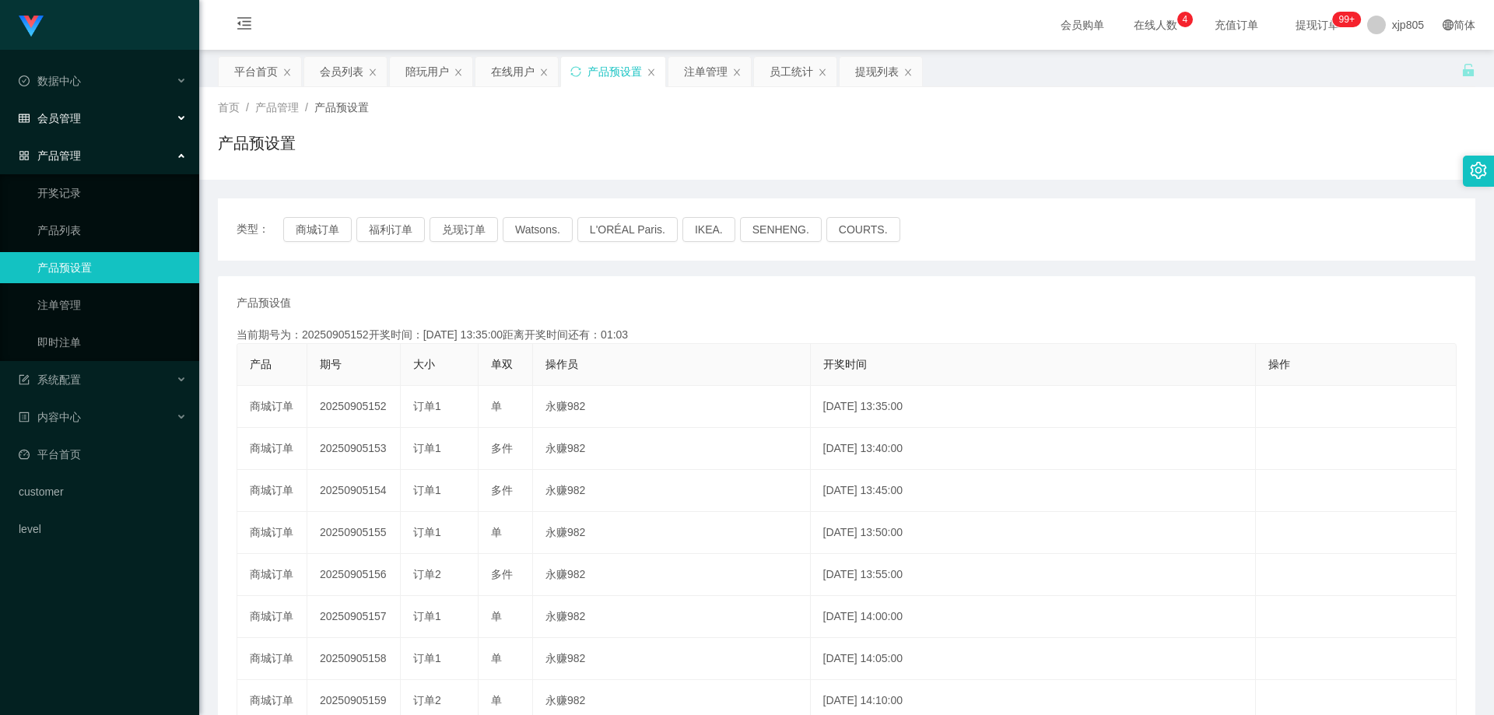
click at [79, 121] on span "会员管理" at bounding box center [50, 118] width 62 height 12
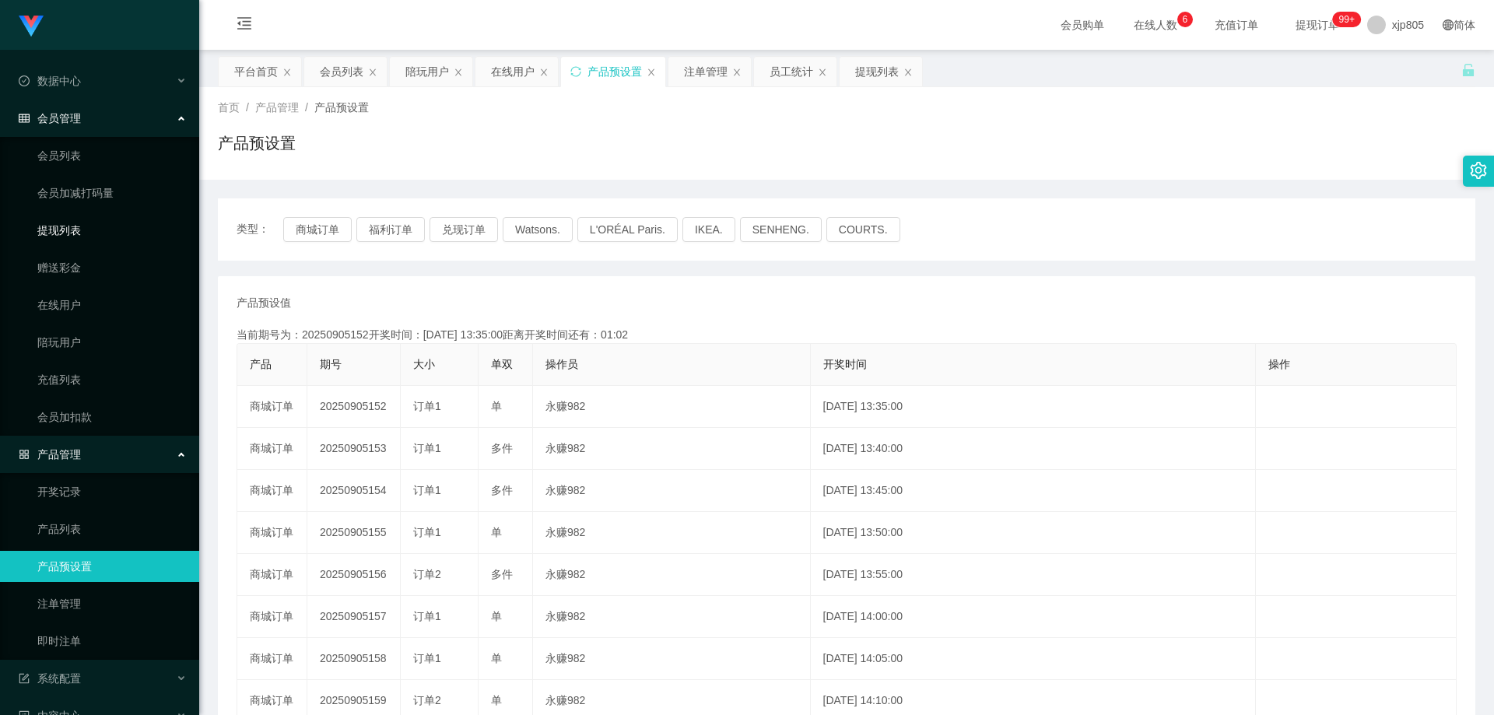
click at [86, 231] on link "提现列表" at bounding box center [111, 230] width 149 height 31
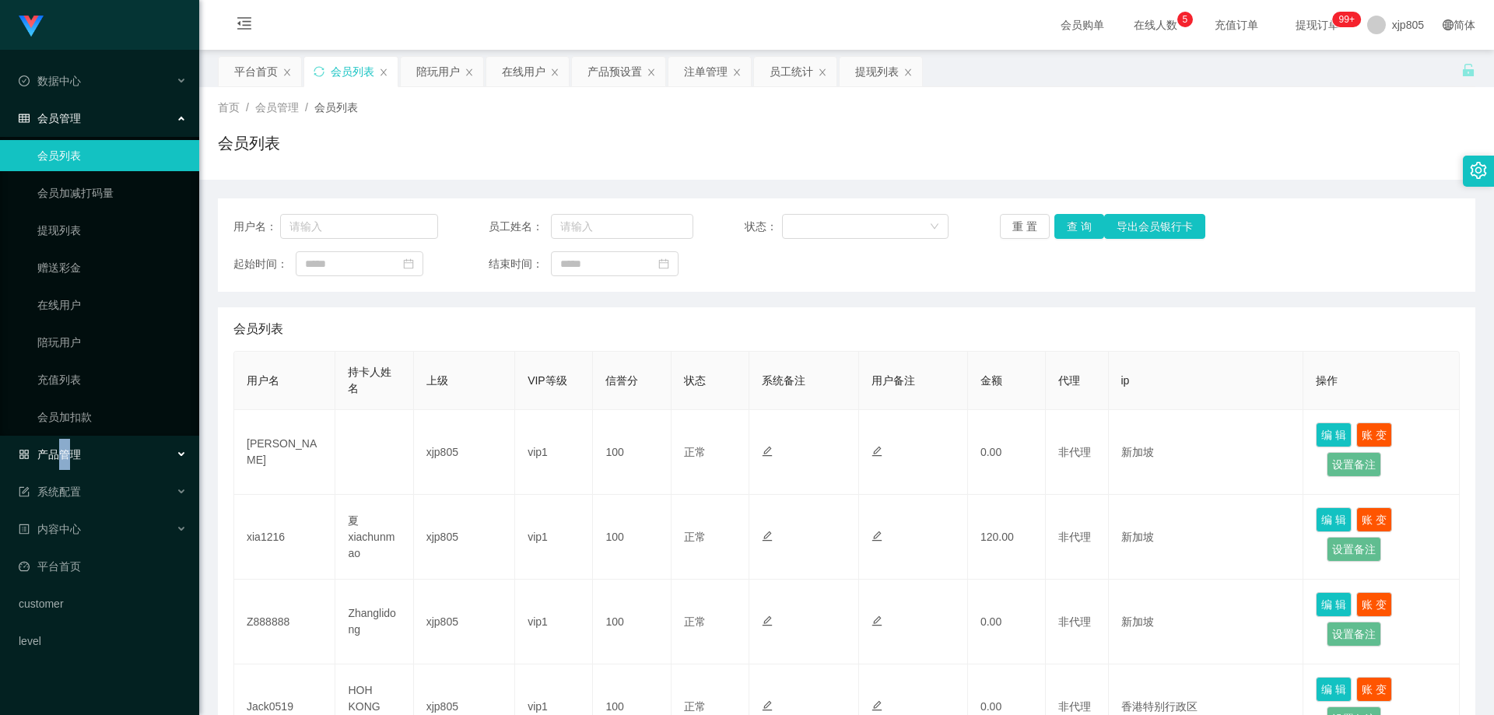
click at [65, 460] on span "产品管理" at bounding box center [50, 454] width 62 height 12
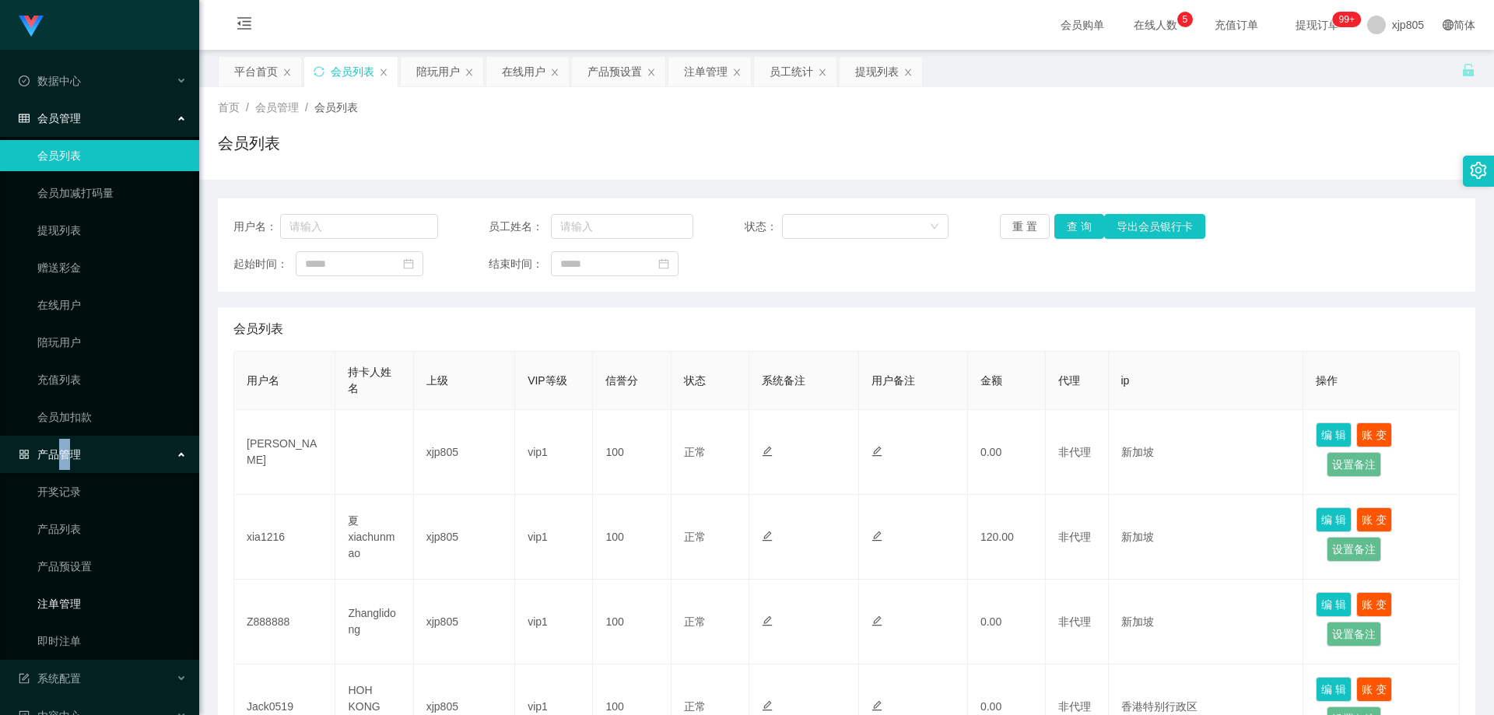
click at [78, 598] on link "注单管理" at bounding box center [111, 603] width 149 height 31
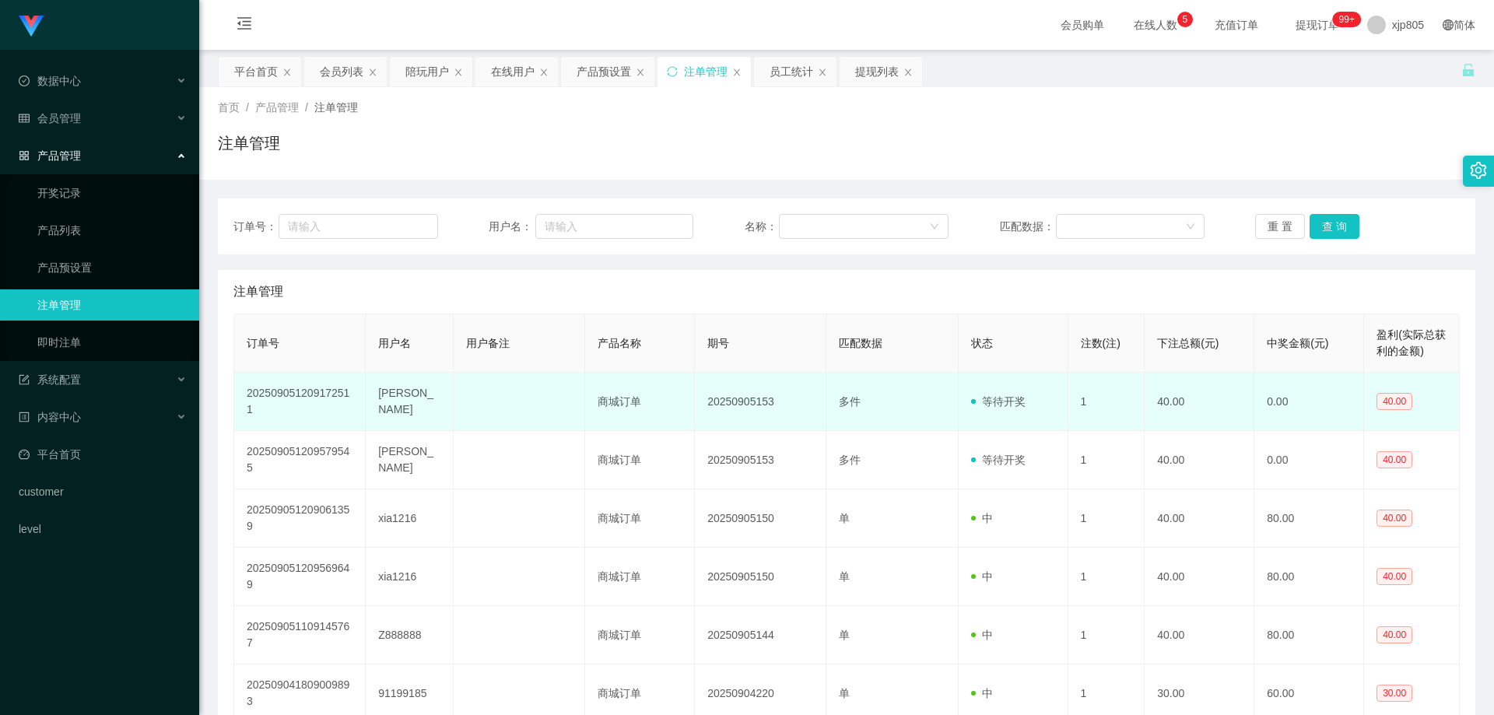
click at [392, 401] on td "[PERSON_NAME]" at bounding box center [410, 402] width 88 height 58
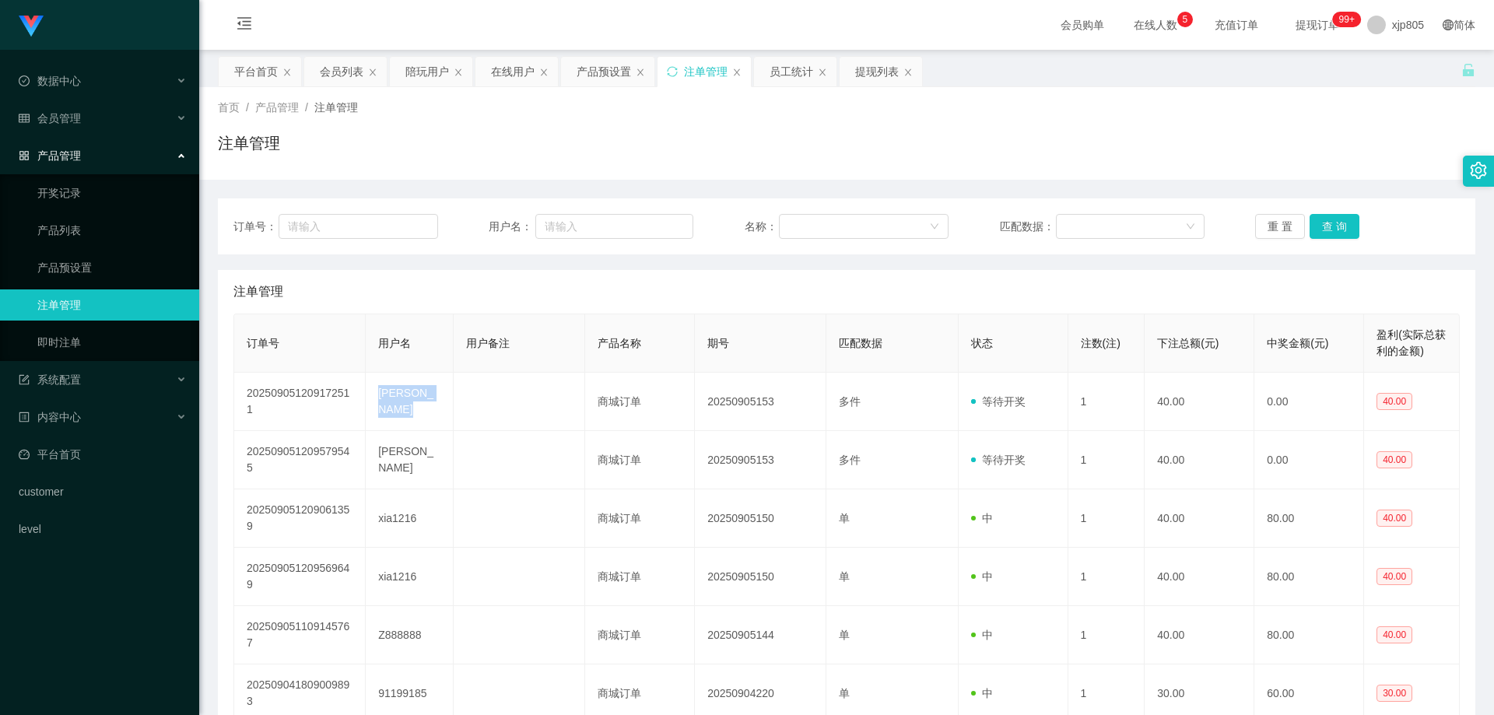
copy td "[PERSON_NAME]"
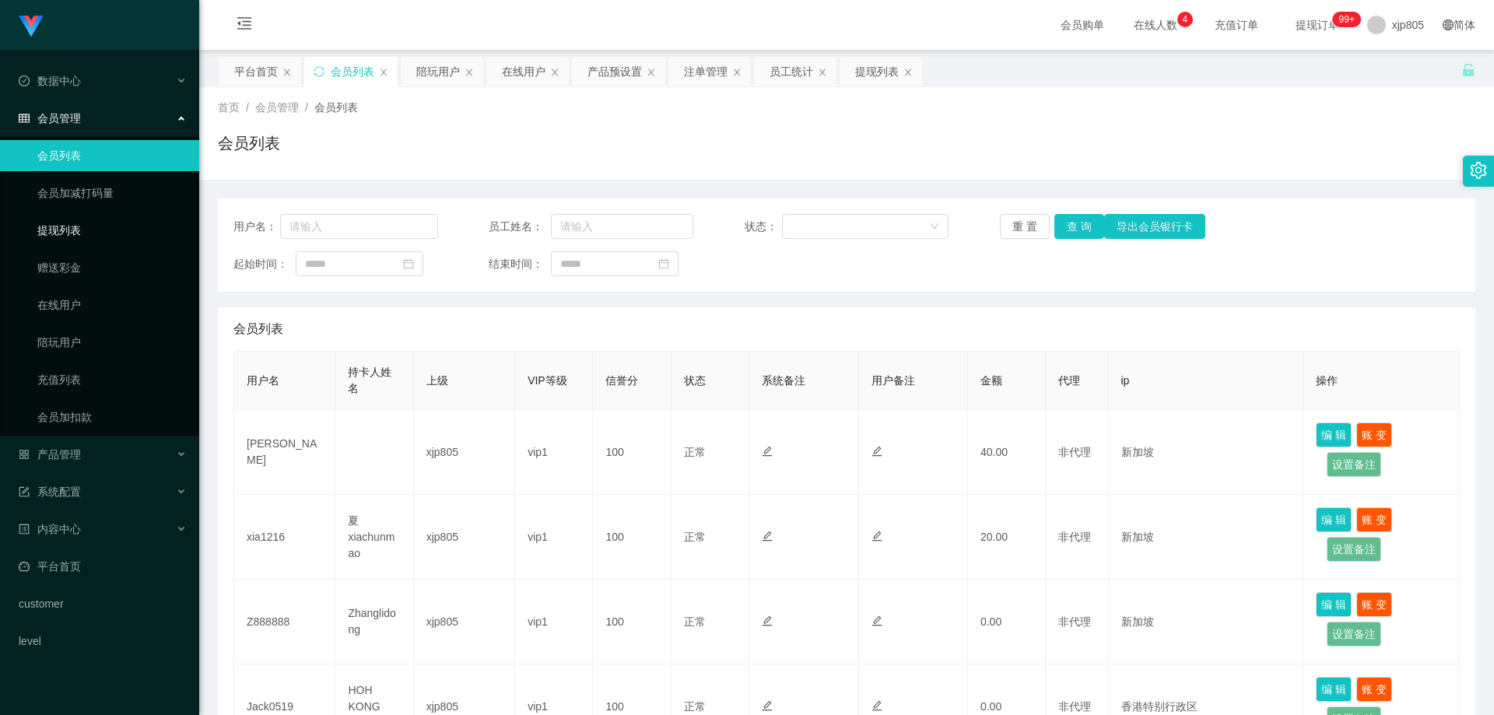
drag, startPoint x: 86, startPoint y: 241, endPoint x: 93, endPoint y: 212, distance: 30.6
click at [86, 241] on link "提现列表" at bounding box center [111, 230] width 149 height 31
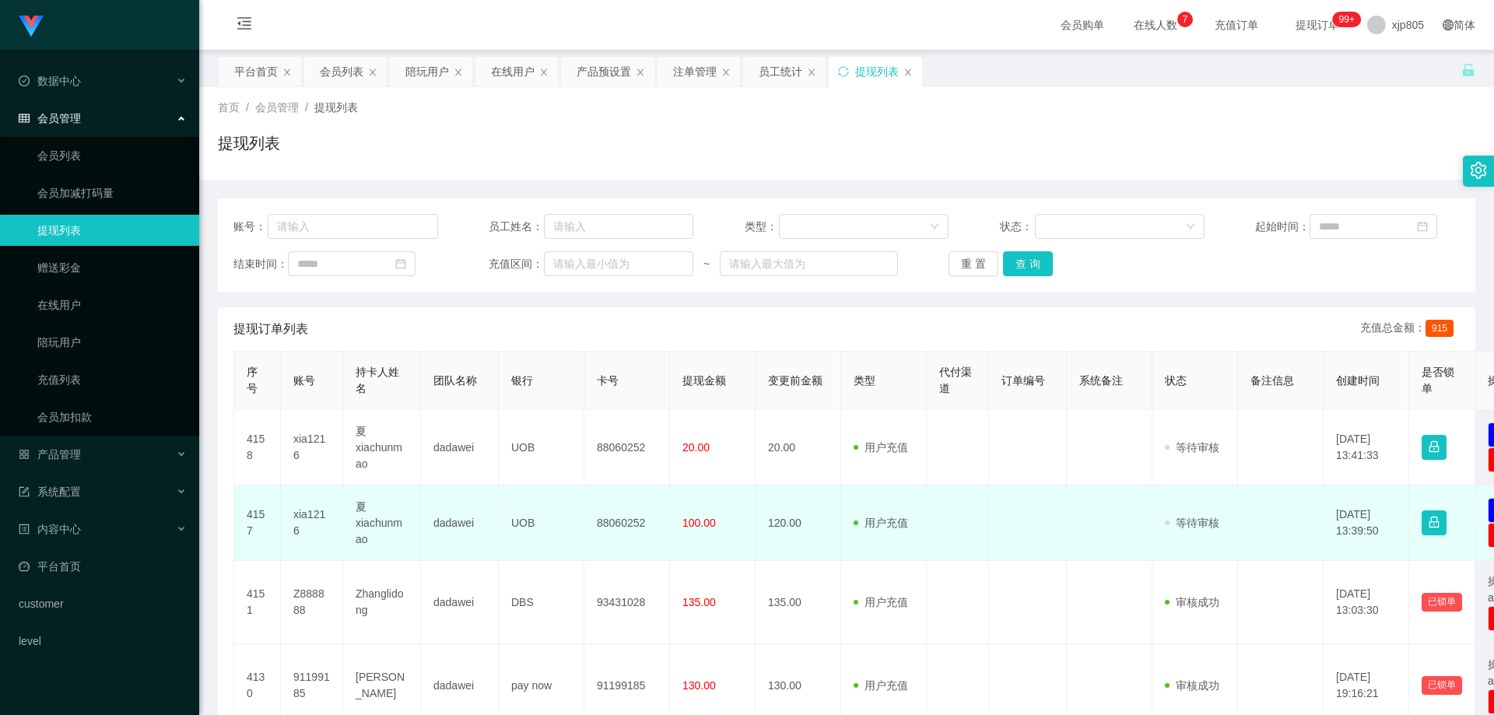
drag, startPoint x: 0, startPoint y: 0, endPoint x: 297, endPoint y: 517, distance: 595.9
click at [297, 517] on td "xia1216" at bounding box center [312, 522] width 62 height 75
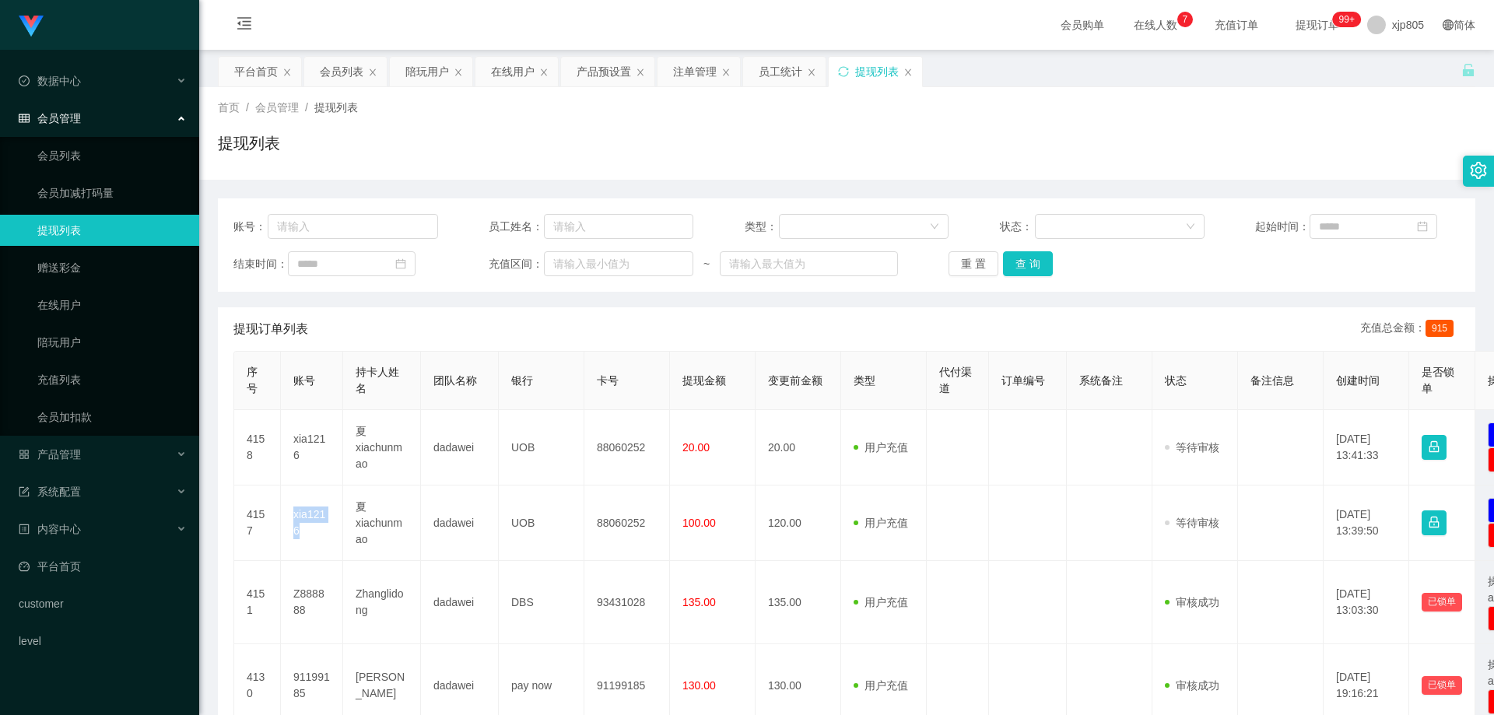
copy td "xia1216"
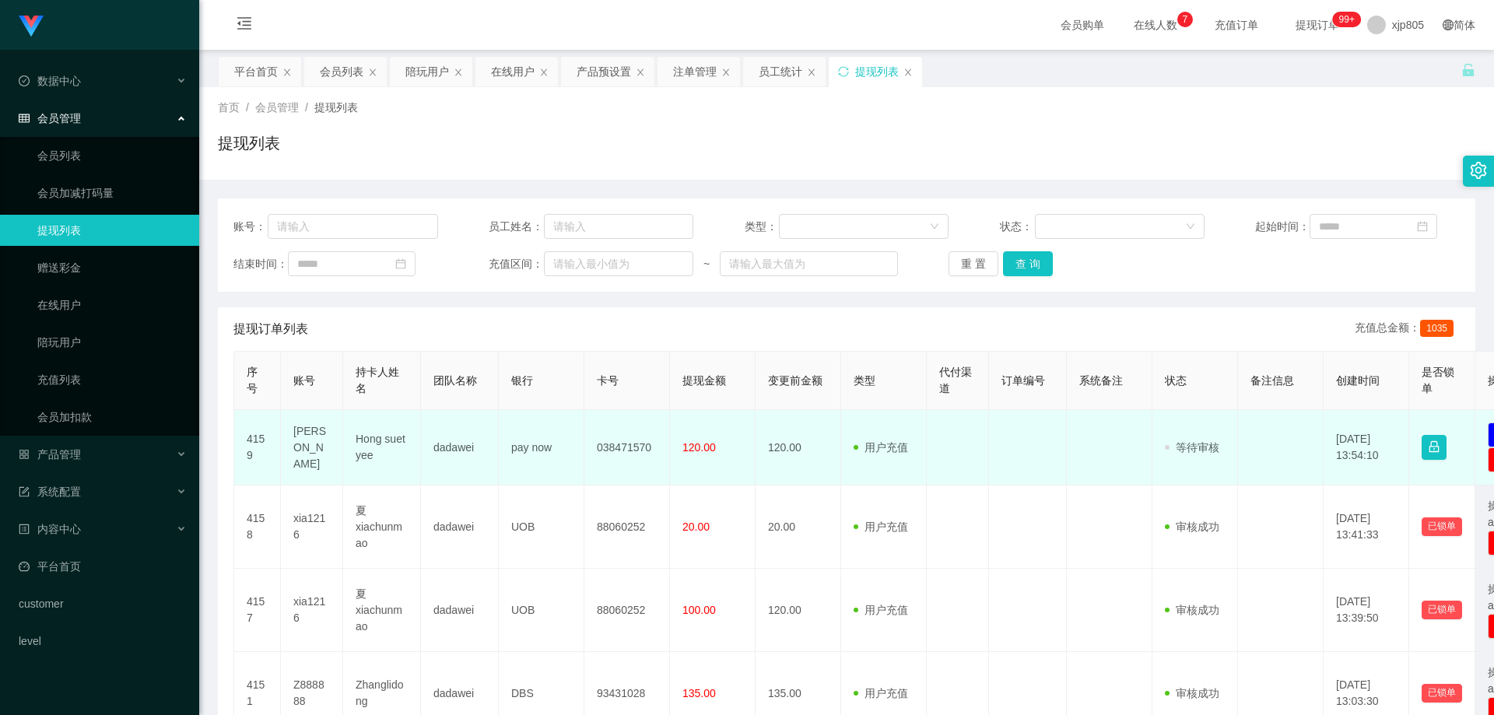
click at [310, 449] on td "[PERSON_NAME]" at bounding box center [312, 447] width 62 height 75
copy td "[PERSON_NAME]"
click at [301, 447] on td "[PERSON_NAME]" at bounding box center [312, 447] width 62 height 75
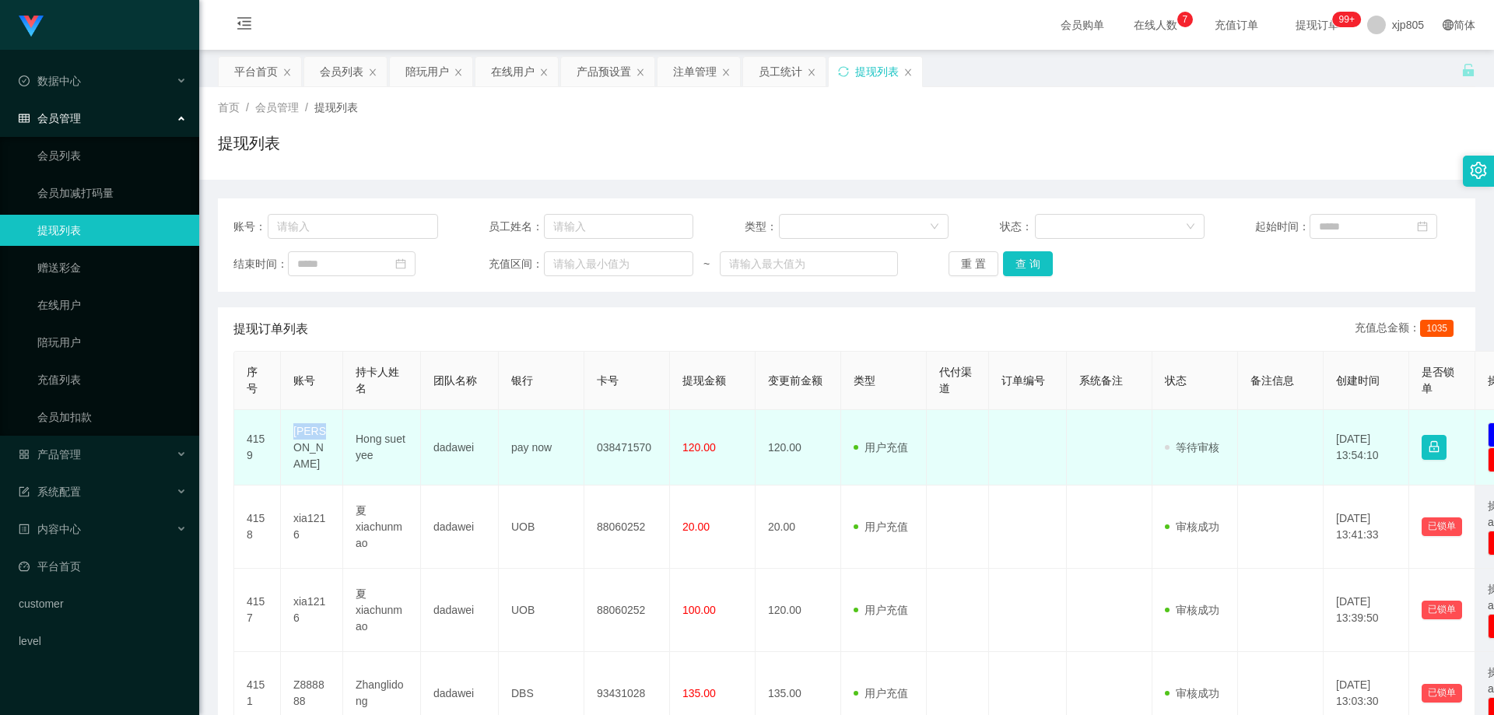
click at [301, 447] on td "[PERSON_NAME]" at bounding box center [312, 447] width 62 height 75
copy td "[PERSON_NAME]"
